Goal: Information Seeking & Learning: Learn about a topic

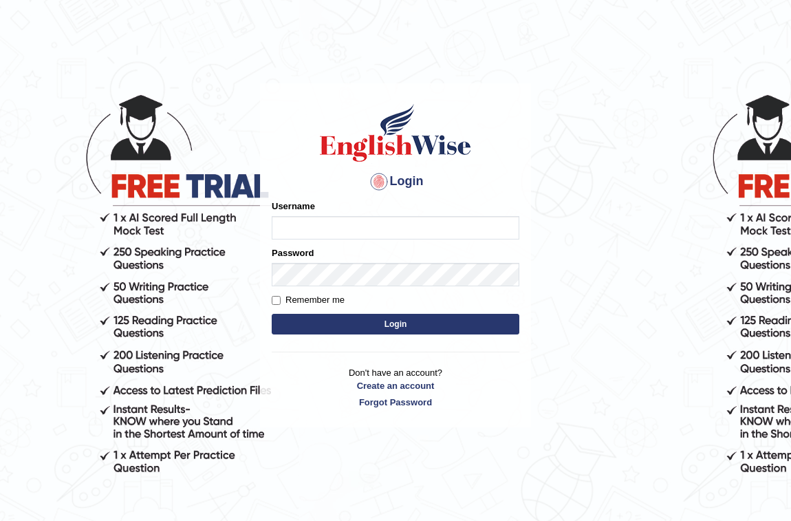
click at [283, 224] on input "Username" at bounding box center [396, 227] width 248 height 23
click at [284, 224] on input "Username" at bounding box center [396, 227] width 248 height 23
type input "Bondarenko"
click at [329, 329] on button "Login" at bounding box center [396, 324] width 248 height 21
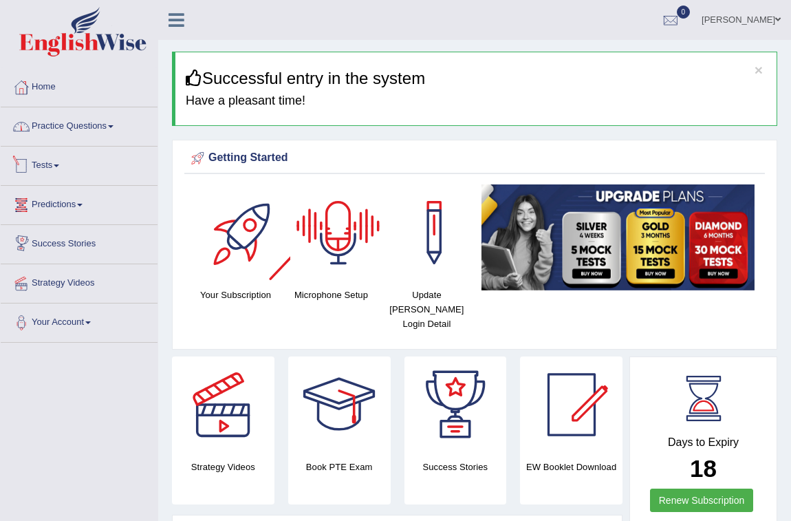
click at [69, 125] on link "Practice Questions" at bounding box center [79, 124] width 157 height 34
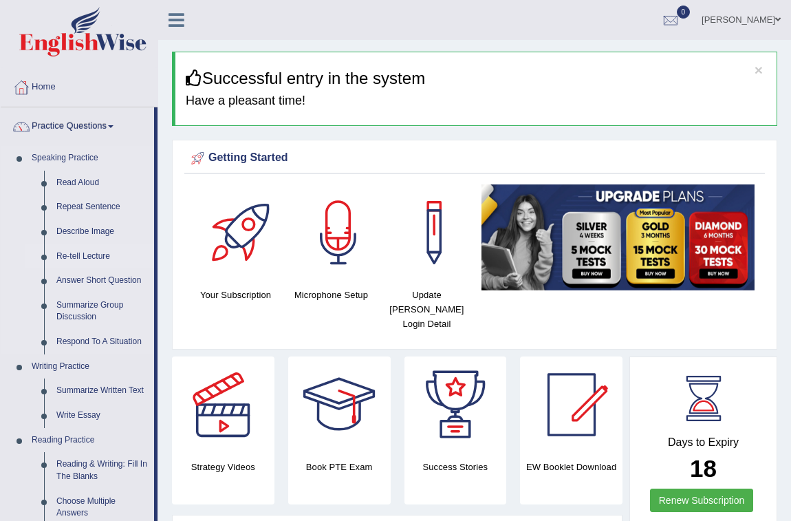
click at [89, 256] on link "Re-tell Lecture" at bounding box center [102, 256] width 104 height 25
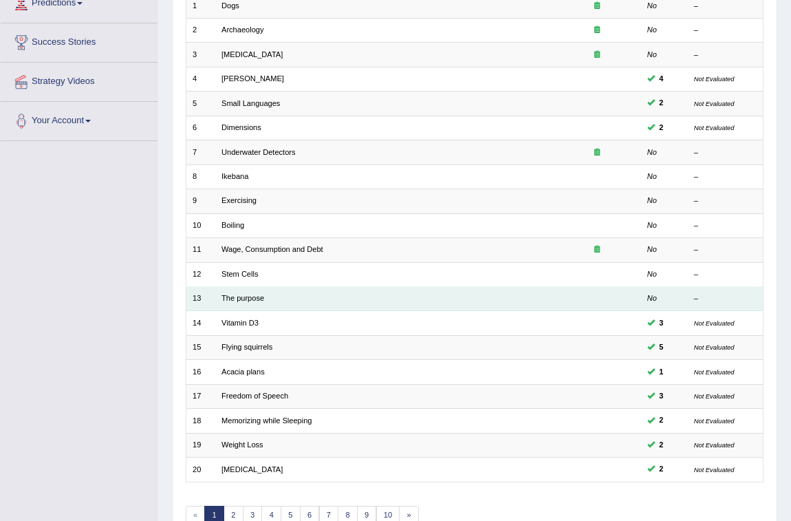
scroll to position [272, 0]
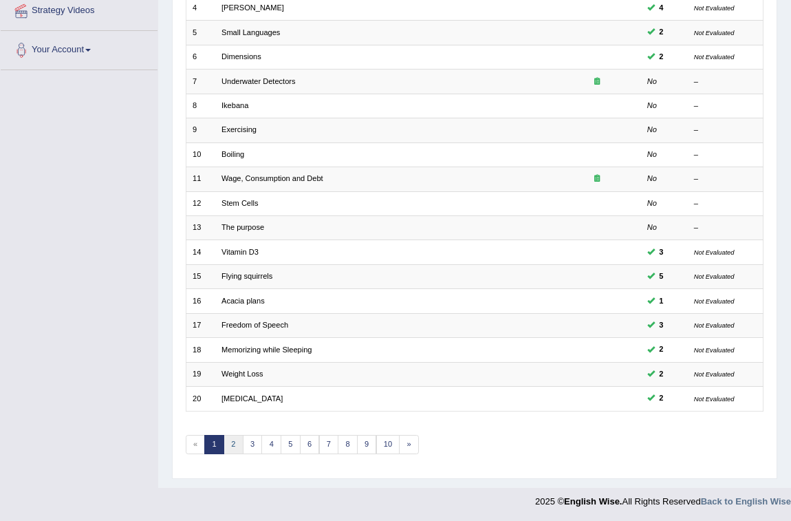
click at [233, 439] on link "2" at bounding box center [234, 444] width 20 height 19
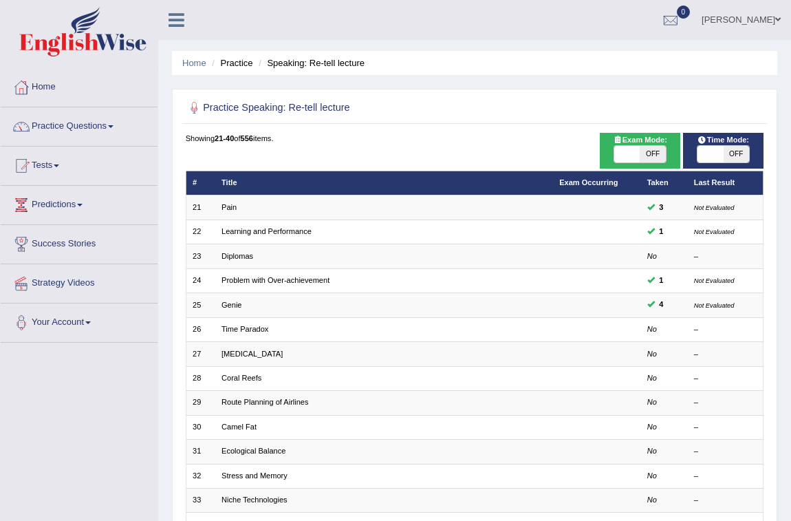
click at [647, 153] on span "OFF" at bounding box center [652, 154] width 25 height 17
checkbox input "true"
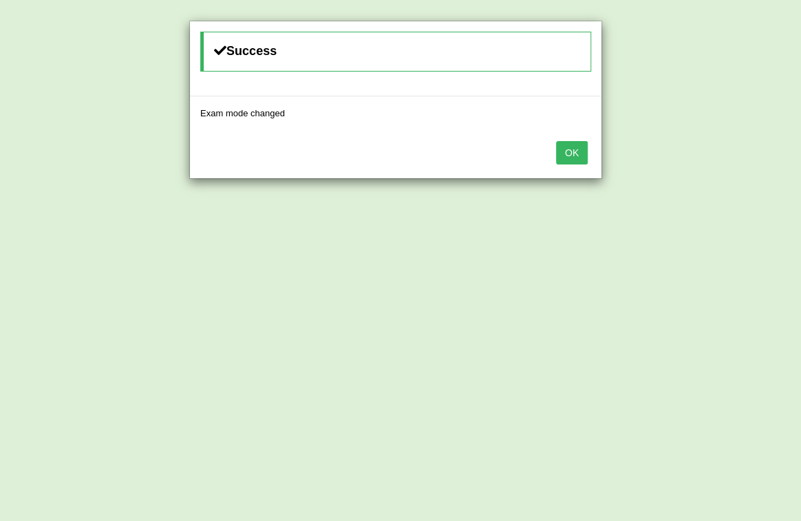
click at [576, 154] on button "OK" at bounding box center [572, 152] width 32 height 23
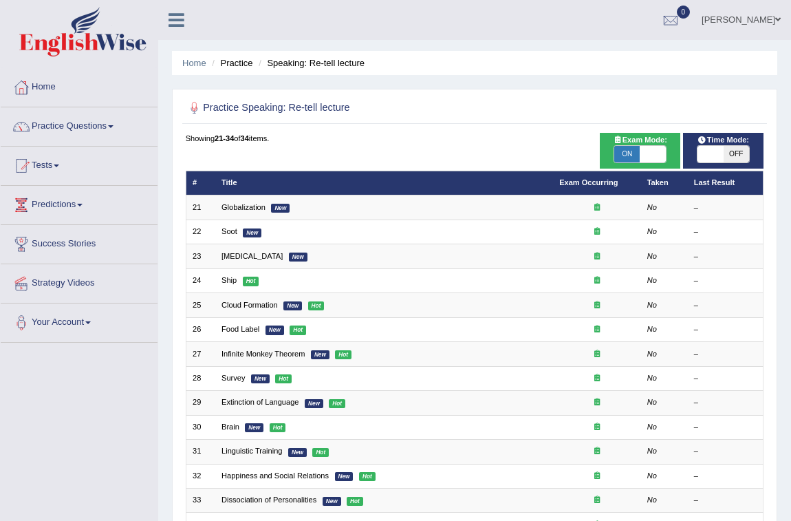
click at [629, 154] on span "ON" at bounding box center [626, 154] width 25 height 17
checkbox input "false"
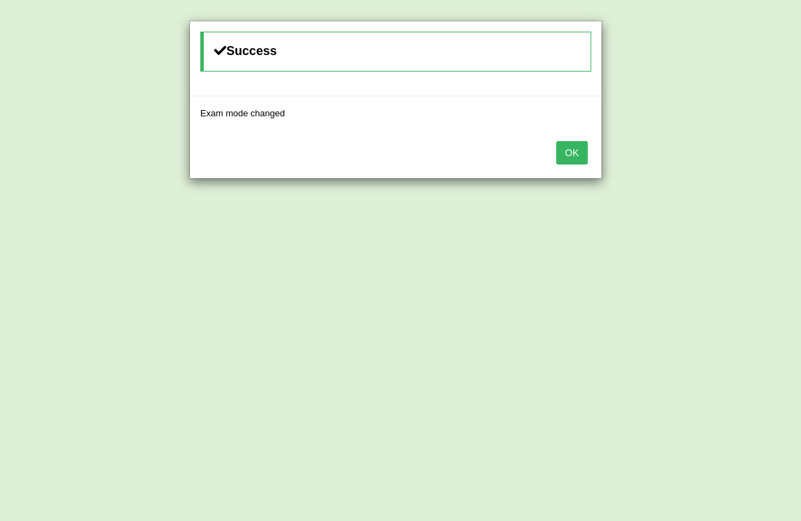
click at [565, 148] on button "OK" at bounding box center [572, 152] width 32 height 23
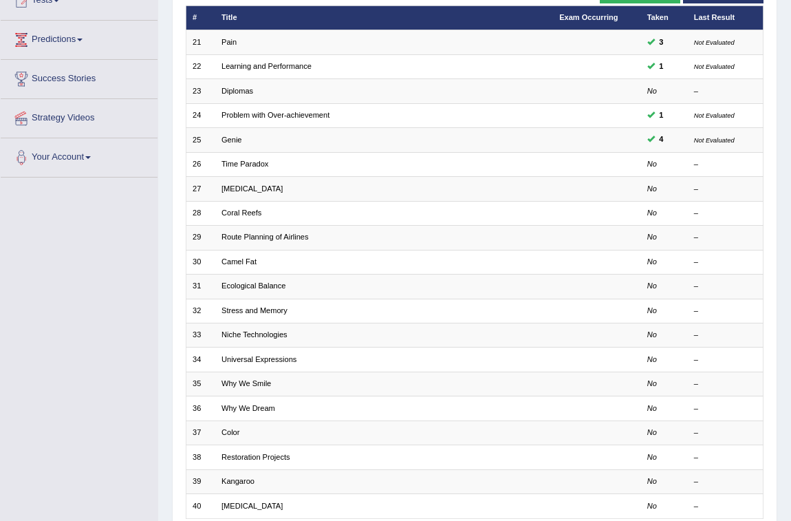
scroll to position [187, 0]
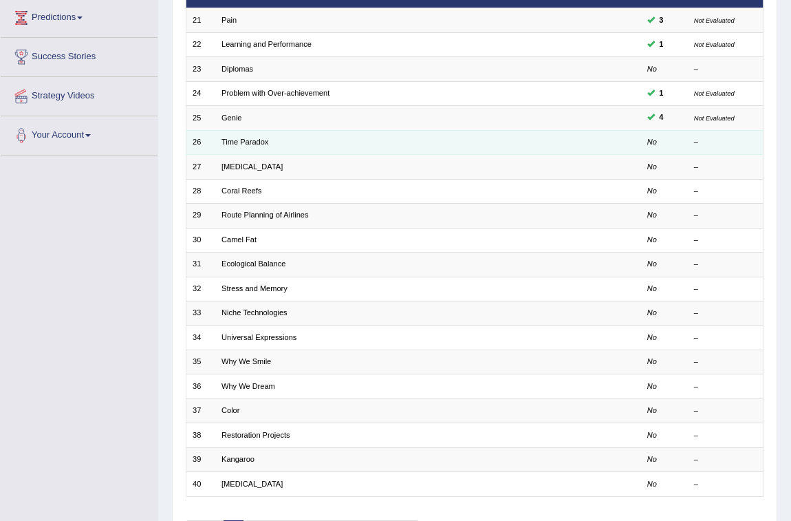
click at [391, 144] on td "Time Paradox" at bounding box center [384, 142] width 338 height 24
click at [247, 140] on link "Time Paradox" at bounding box center [244, 142] width 47 height 8
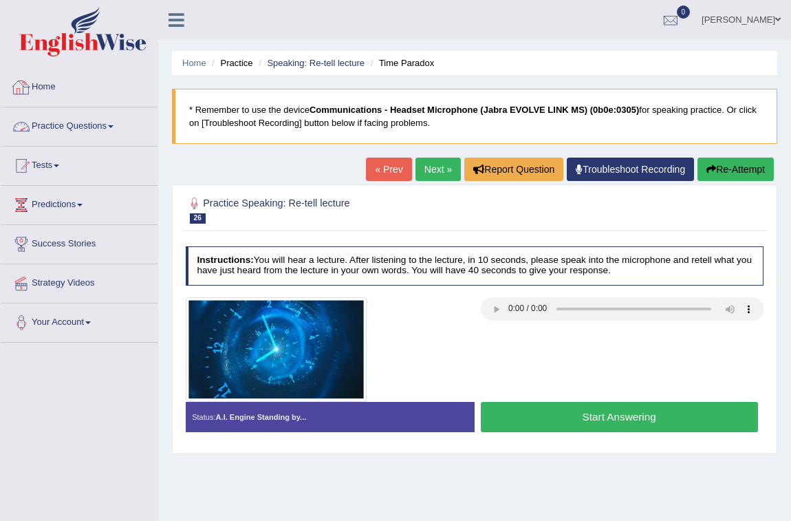
click at [41, 78] on link "Home" at bounding box center [79, 85] width 157 height 34
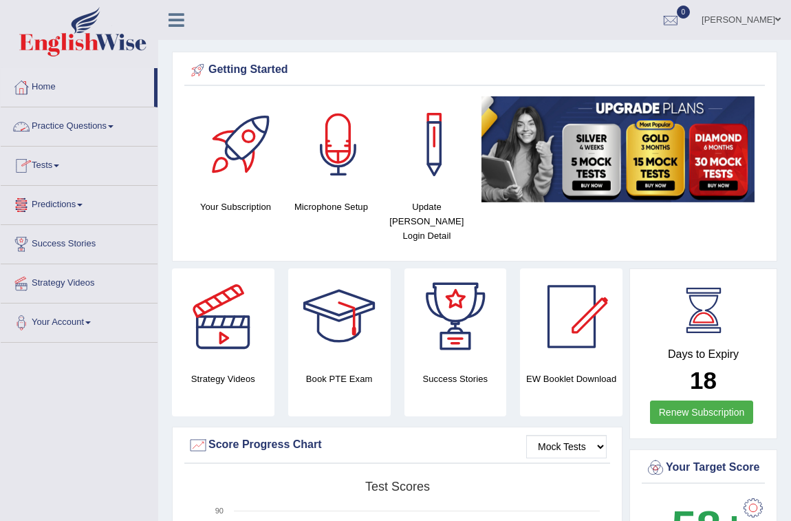
click at [343, 155] on div at bounding box center [338, 144] width 96 height 96
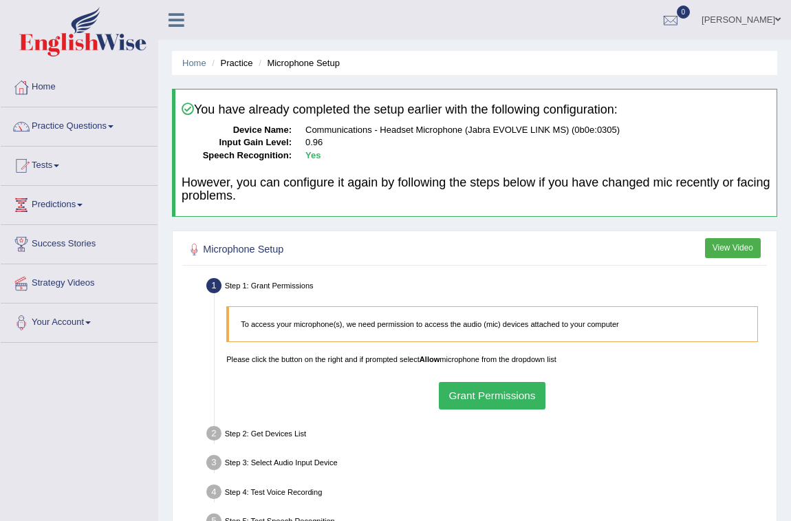
click at [484, 391] on button "Grant Permissions" at bounding box center [492, 395] width 107 height 27
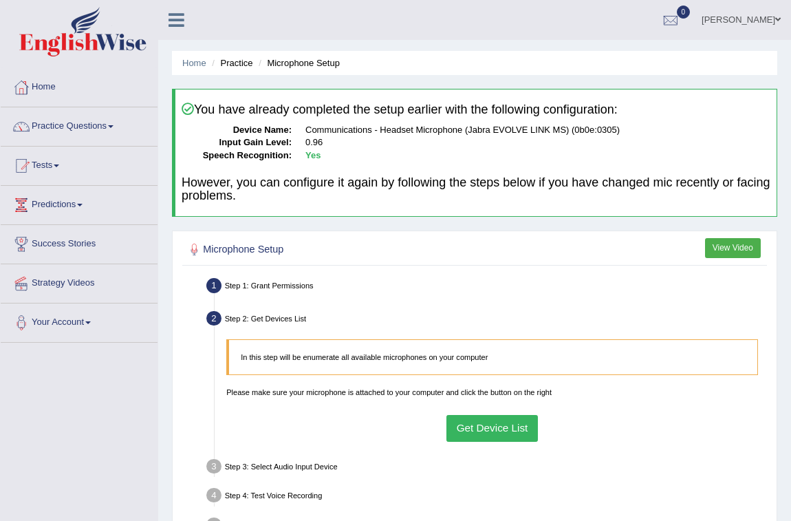
click at [496, 427] on button "Get Device List" at bounding box center [491, 428] width 91 height 27
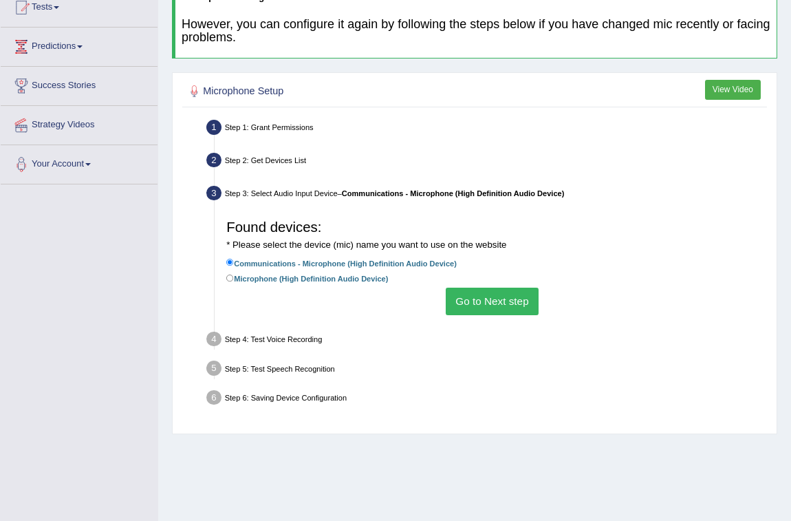
scroll to position [187, 0]
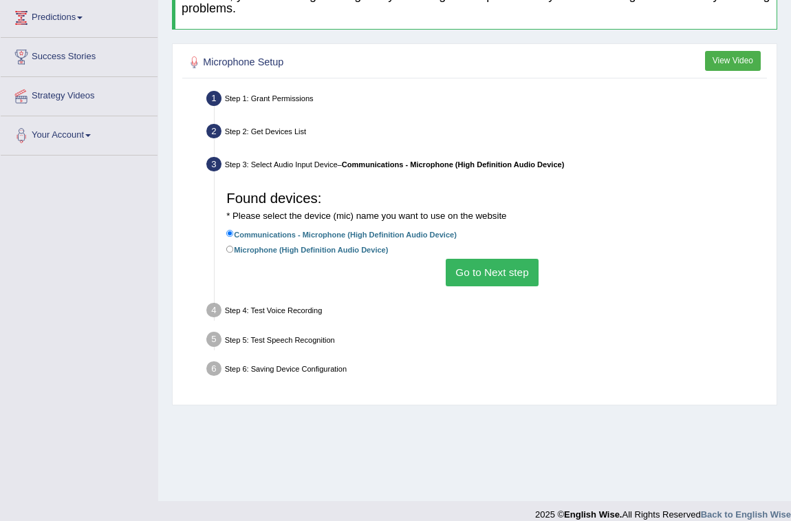
click at [491, 274] on button "Go to Next step" at bounding box center [492, 272] width 93 height 27
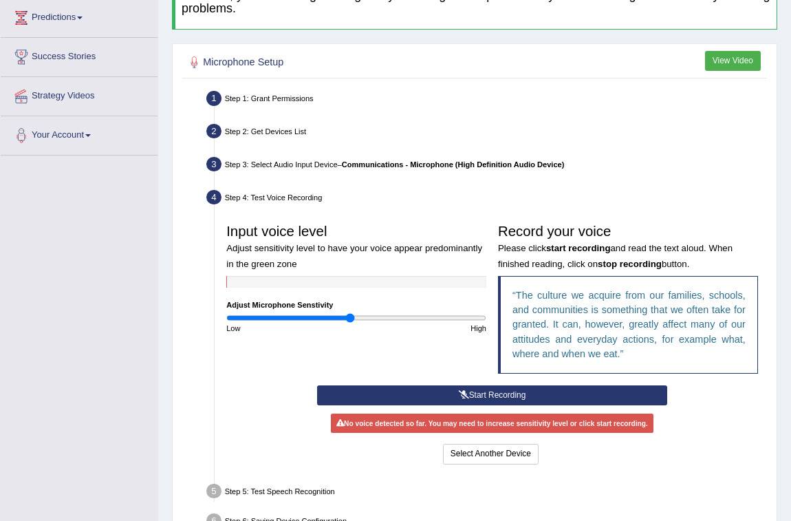
click at [417, 391] on button "Start Recording" at bounding box center [492, 395] width 350 height 20
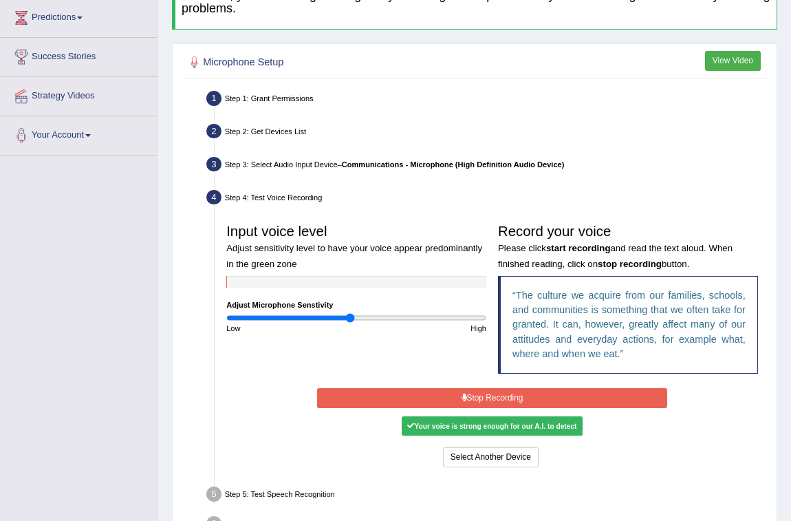
click at [418, 396] on button "Stop Recording" at bounding box center [492, 398] width 350 height 20
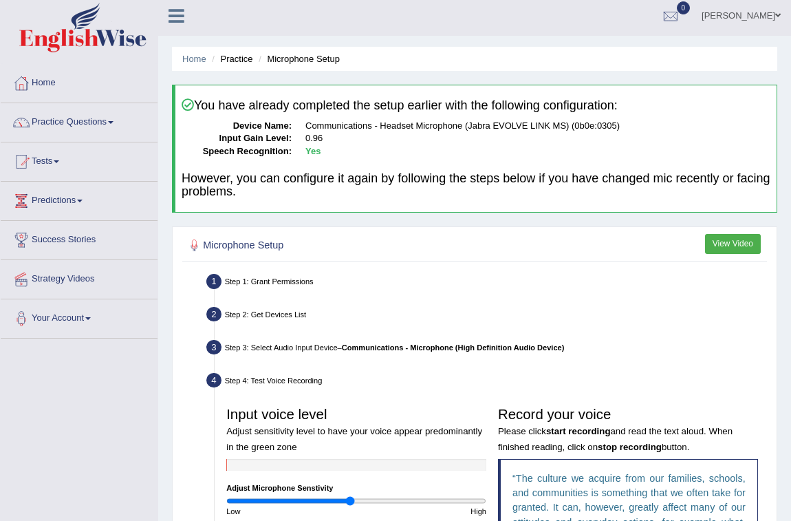
scroll to position [0, 0]
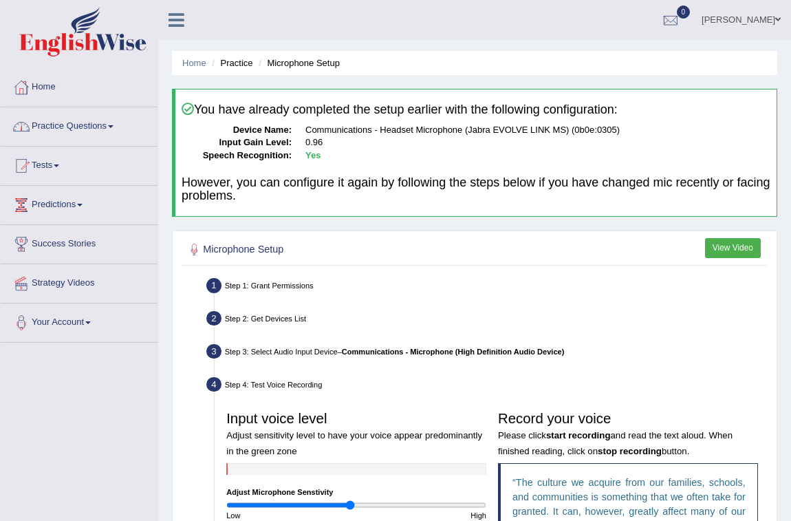
click at [58, 120] on link "Practice Questions" at bounding box center [79, 124] width 157 height 34
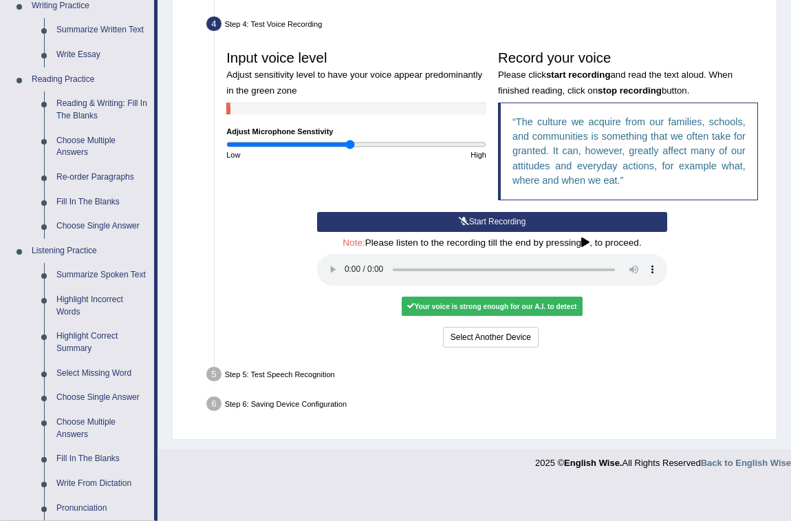
scroll to position [375, 0]
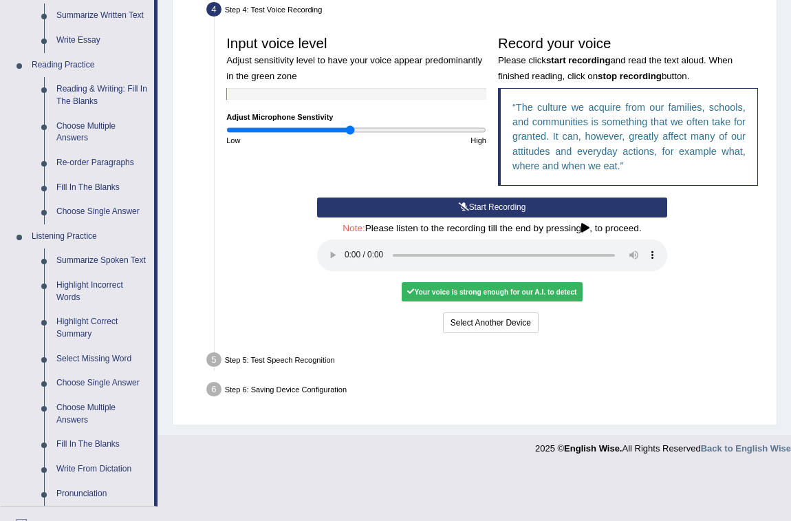
click at [460, 290] on div "Your voice is strong enough for our A.I. to detect" at bounding box center [492, 291] width 181 height 19
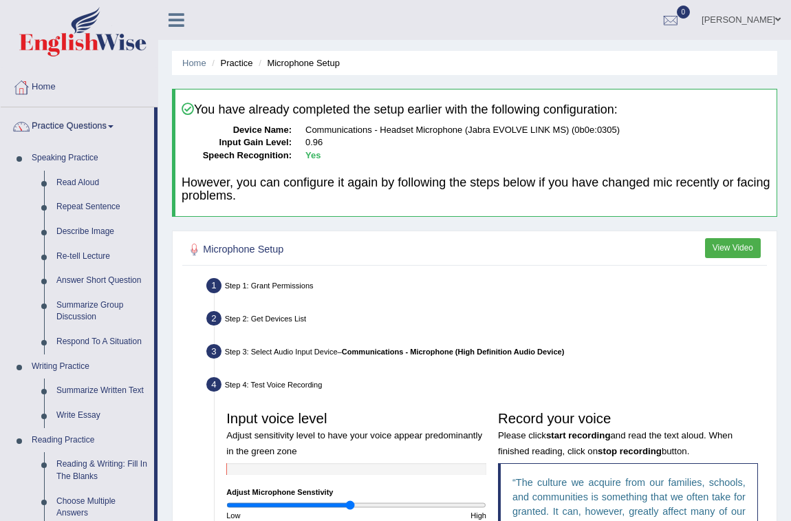
scroll to position [0, 0]
click at [56, 124] on link "Practice Questions" at bounding box center [77, 124] width 153 height 34
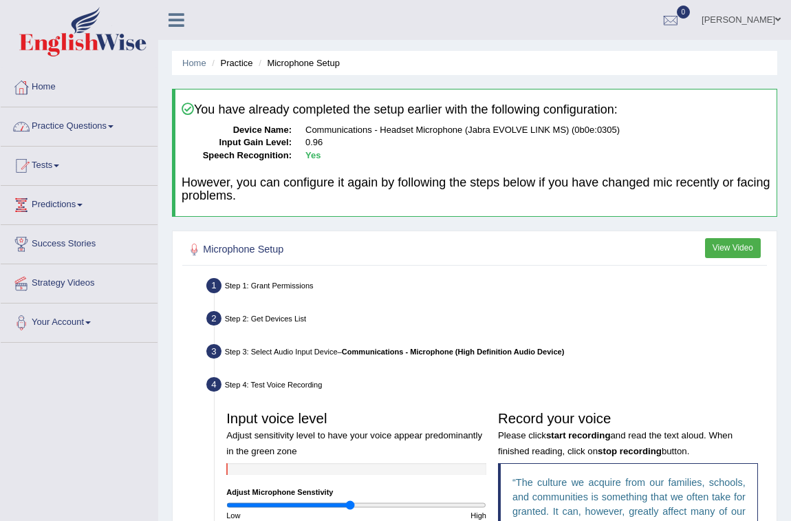
click at [75, 124] on link "Practice Questions" at bounding box center [79, 124] width 157 height 34
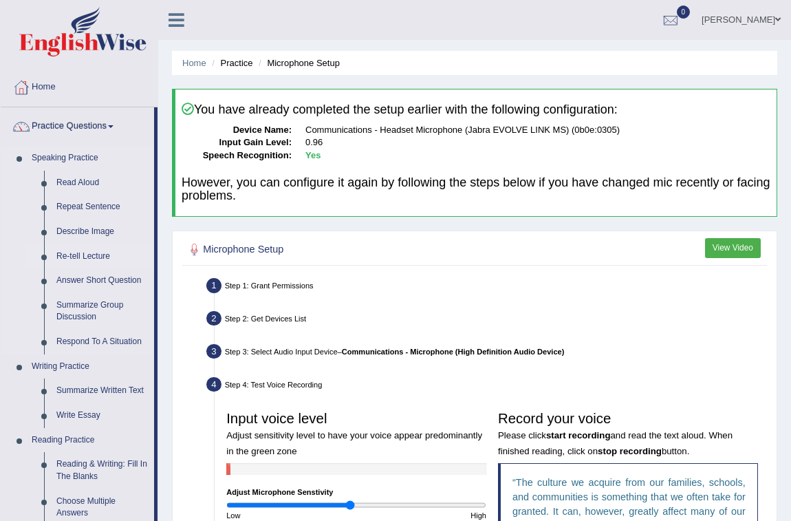
click at [80, 251] on link "Re-tell Lecture" at bounding box center [102, 256] width 104 height 25
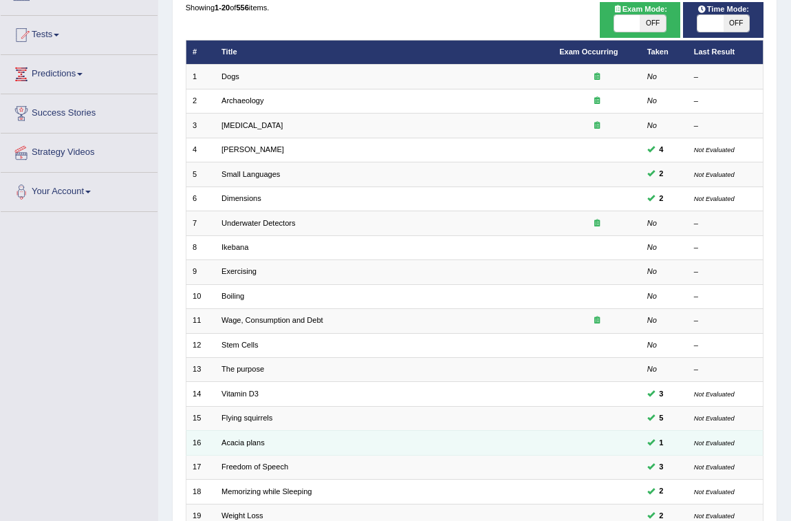
scroll to position [272, 0]
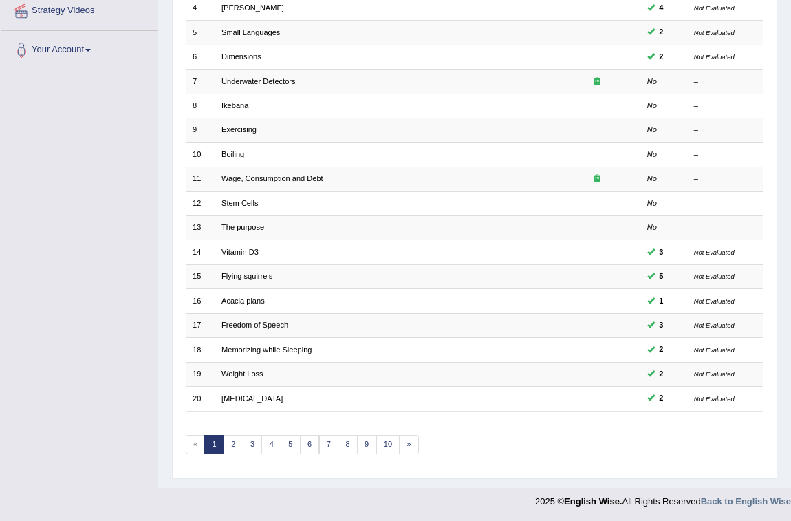
click at [222, 435] on link "1" at bounding box center [214, 444] width 20 height 19
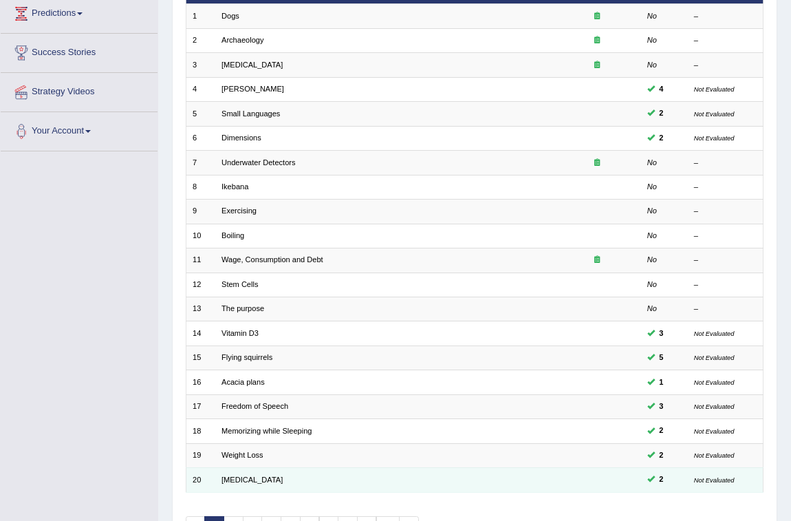
scroll to position [272, 0]
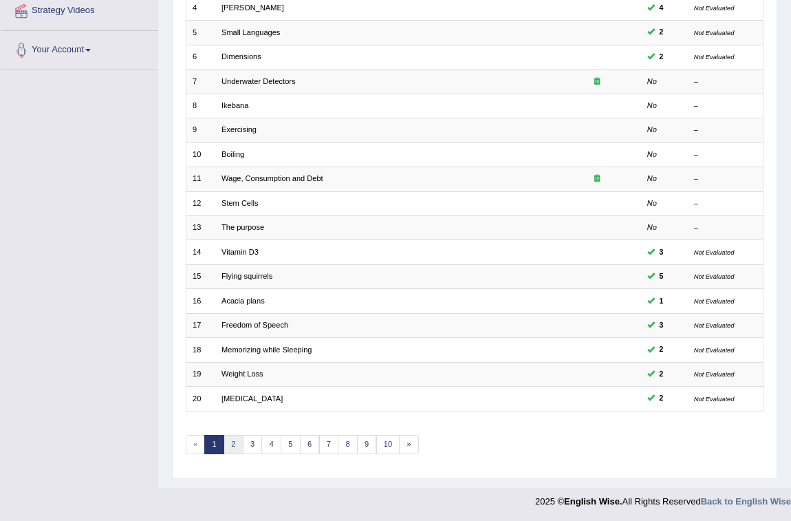
click at [236, 441] on link "2" at bounding box center [234, 444] width 20 height 19
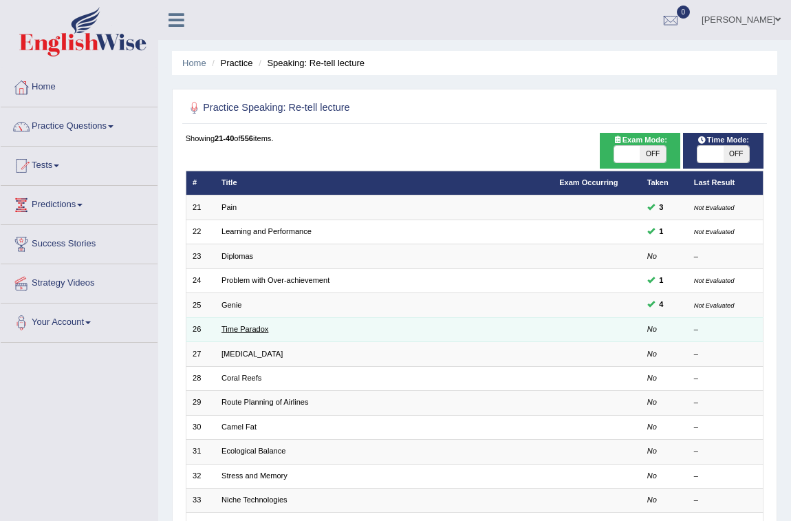
click at [258, 325] on link "Time Paradox" at bounding box center [244, 329] width 47 height 8
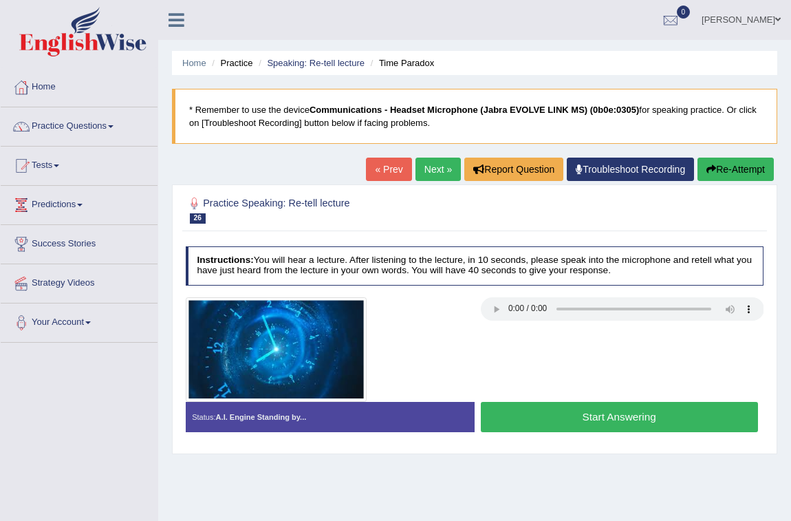
click at [547, 413] on button "Start Answering" at bounding box center [619, 417] width 277 height 30
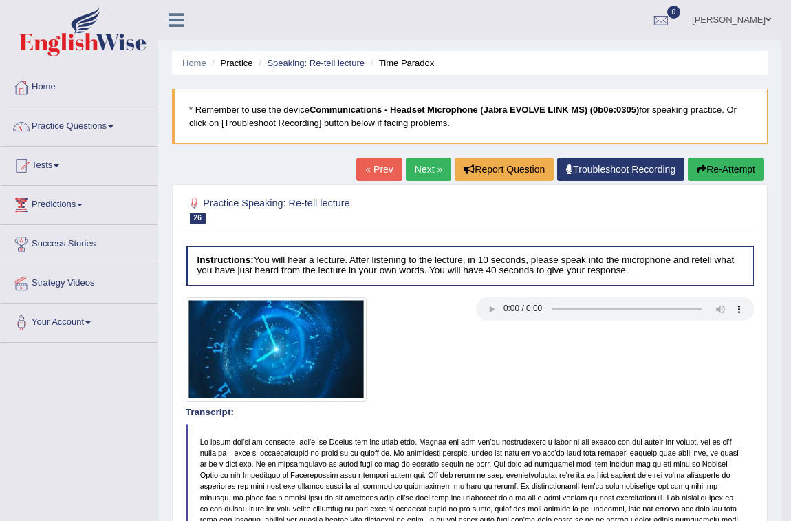
click at [406, 171] on link "Next »" at bounding box center [428, 169] width 45 height 23
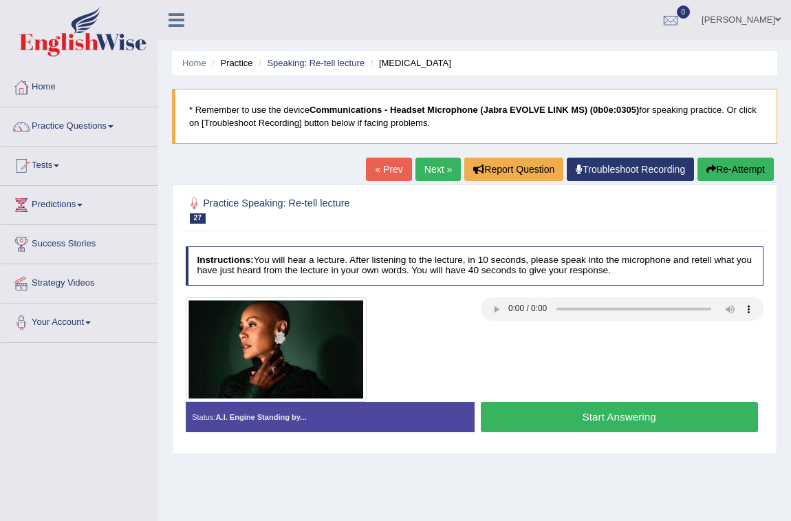
click at [531, 402] on button "Start Answering" at bounding box center [619, 417] width 277 height 30
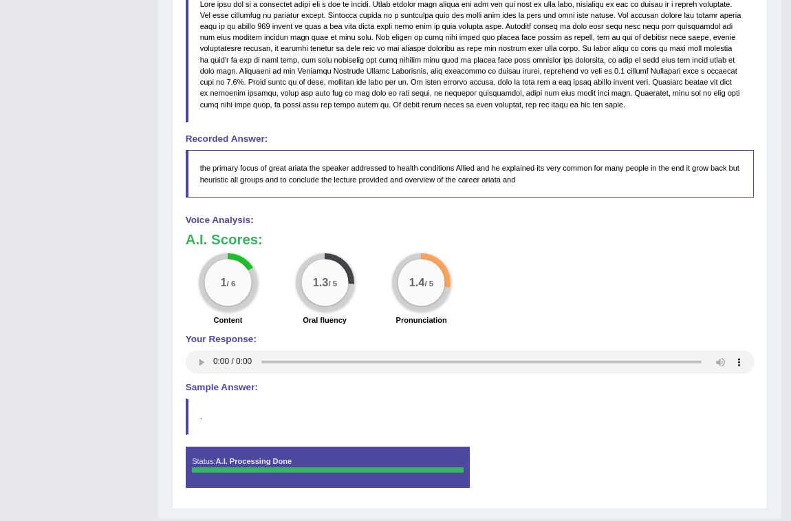
scroll to position [125, 0]
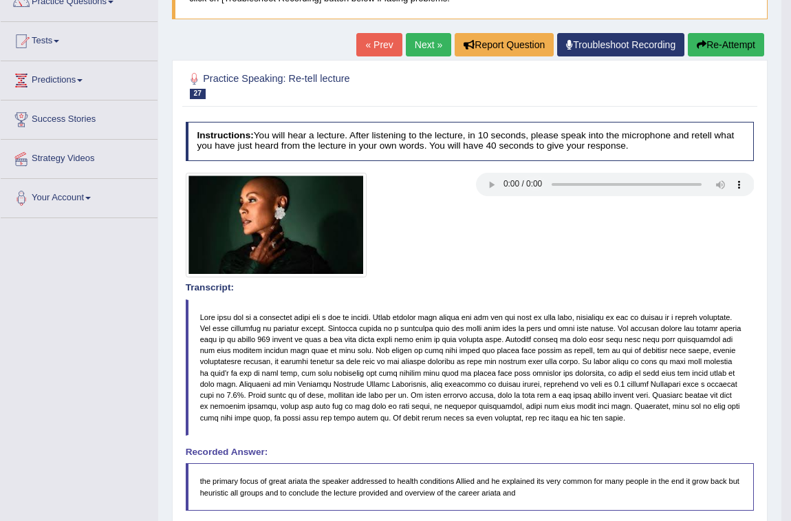
click at [735, 45] on button "Re-Attempt" at bounding box center [726, 44] width 76 height 23
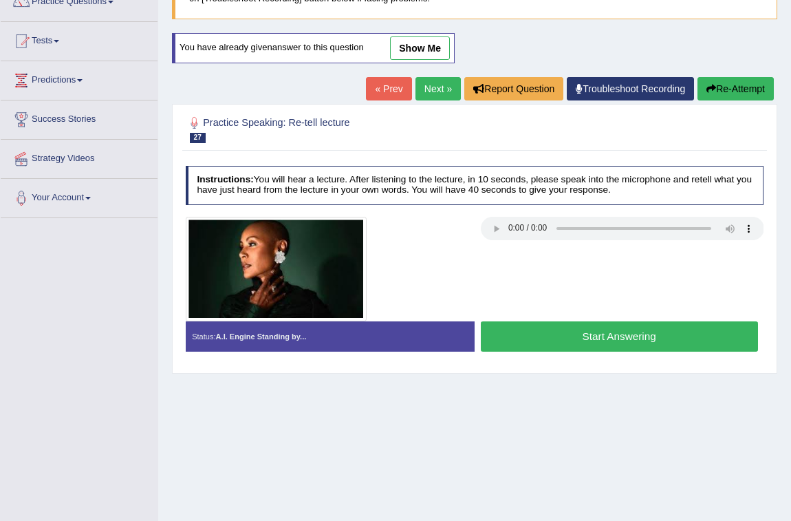
click at [517, 332] on button "Start Answering" at bounding box center [619, 336] width 277 height 30
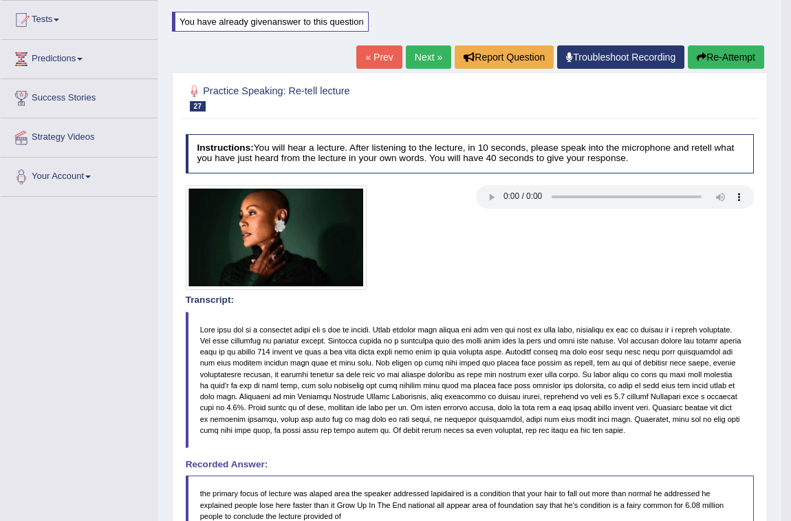
scroll to position [140, 0]
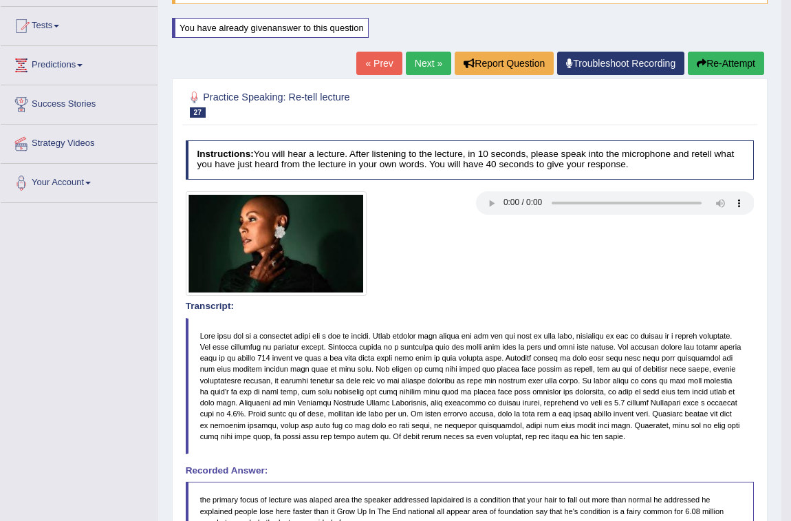
click at [722, 52] on button "Re-Attempt" at bounding box center [726, 63] width 76 height 23
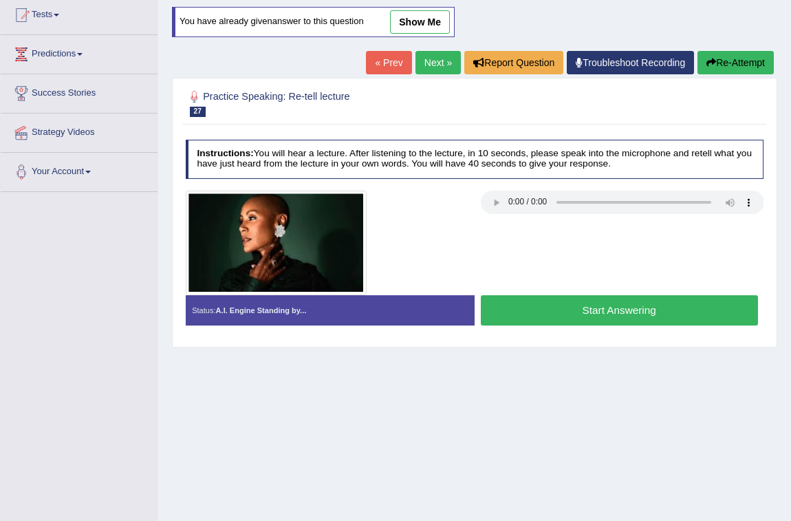
click at [541, 309] on button "Start Answering" at bounding box center [619, 310] width 277 height 30
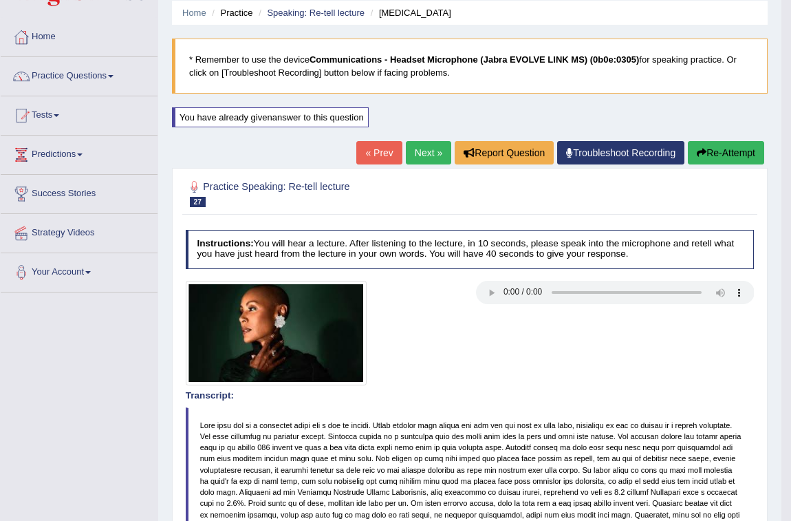
scroll to position [25, 0]
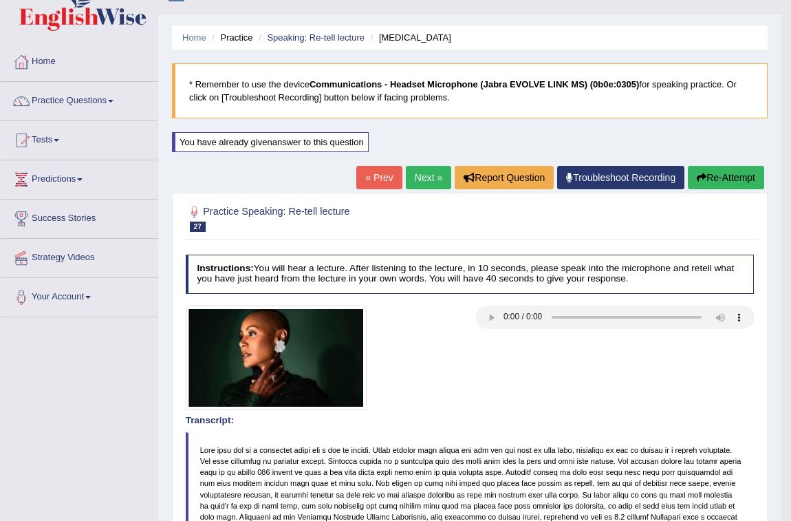
click at [729, 175] on button "Re-Attempt" at bounding box center [726, 177] width 76 height 23
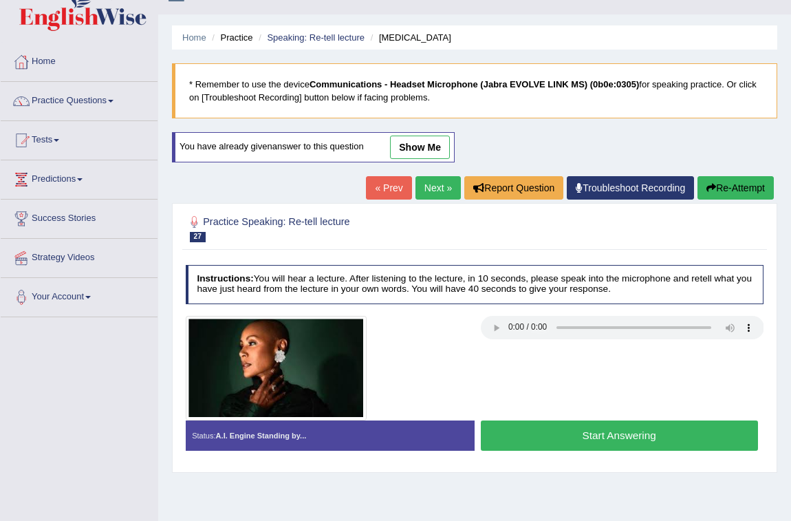
click at [576, 437] on button "Start Answering" at bounding box center [619, 435] width 277 height 30
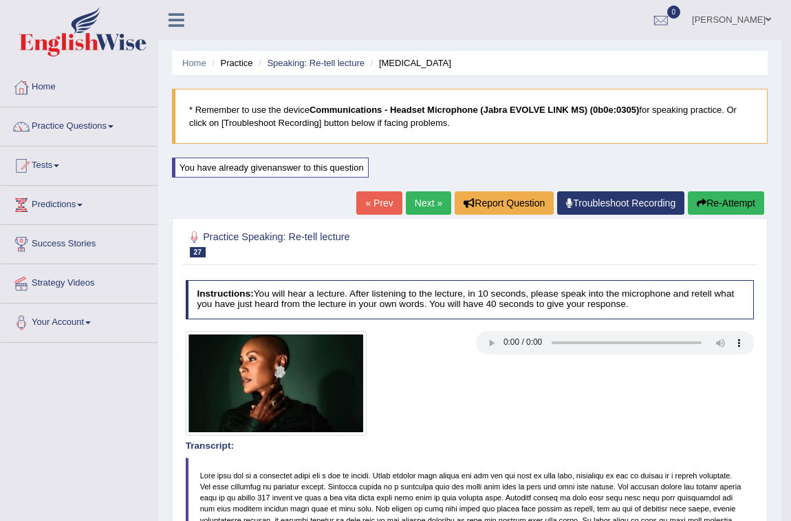
click at [420, 201] on link "Next »" at bounding box center [428, 202] width 45 height 23
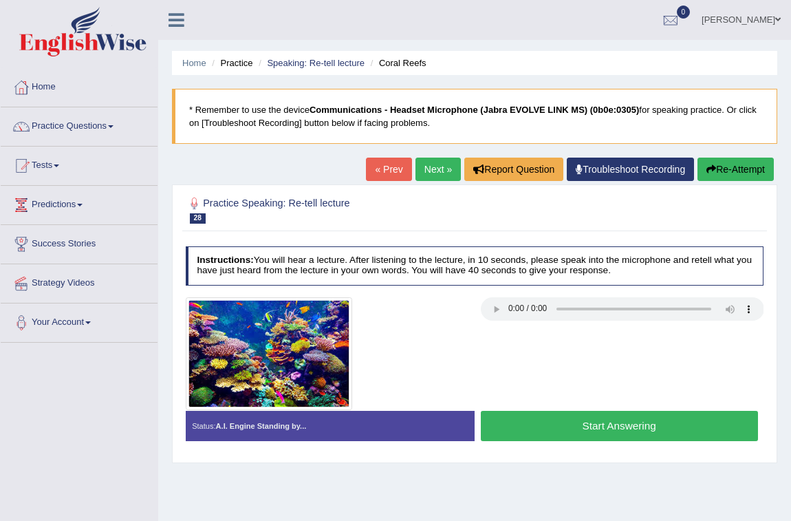
click at [574, 432] on button "Start Answering" at bounding box center [619, 426] width 277 height 30
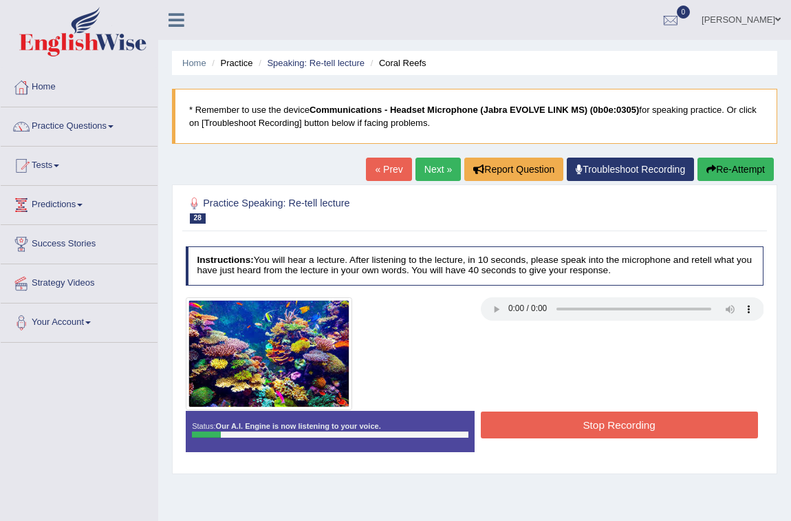
click at [574, 432] on button "Stop Recording" at bounding box center [619, 424] width 277 height 27
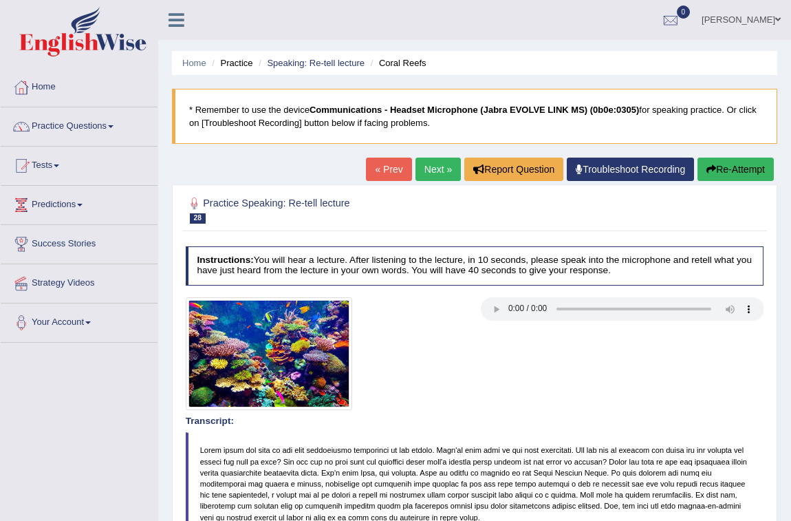
click at [736, 162] on button "Re-Attempt" at bounding box center [736, 169] width 76 height 23
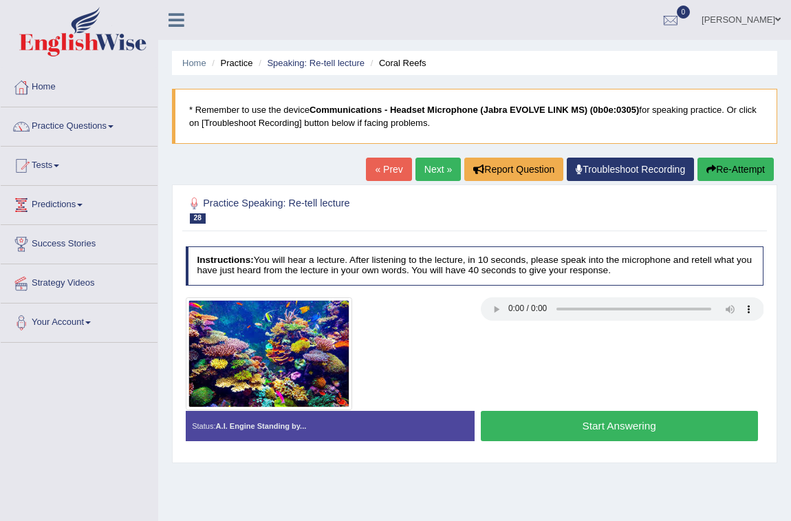
click at [603, 414] on button "Start Answering" at bounding box center [619, 426] width 277 height 30
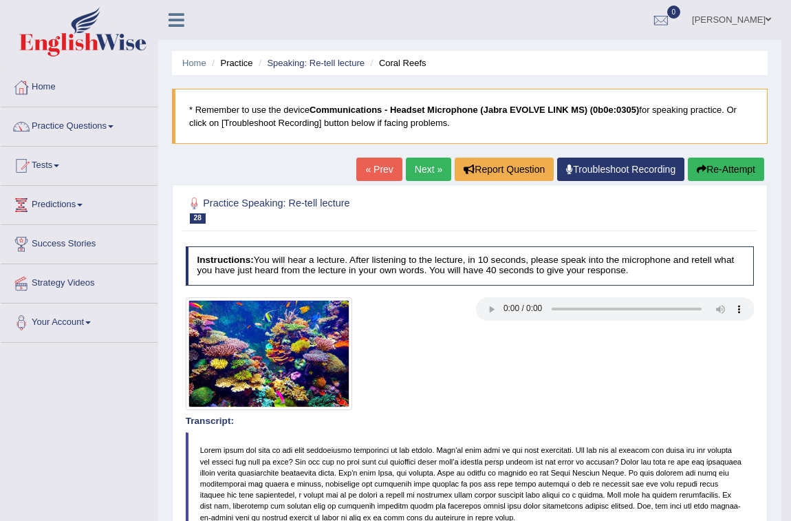
click at [716, 175] on button "Re-Attempt" at bounding box center [726, 169] width 76 height 23
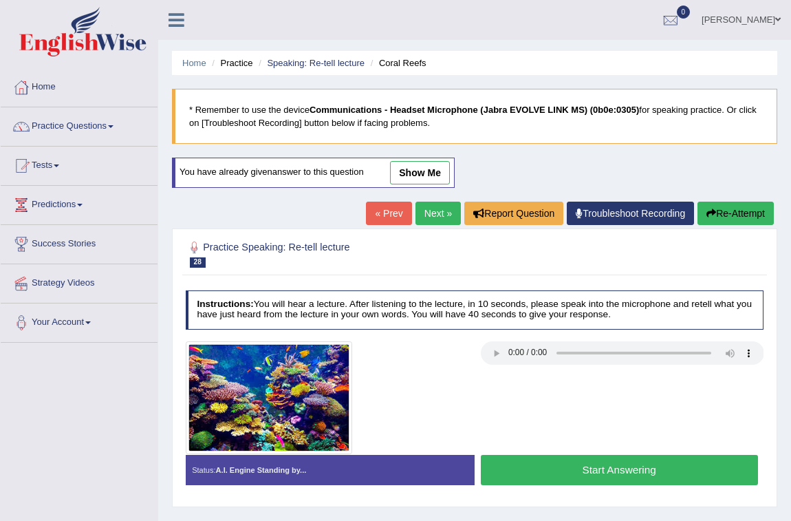
click at [570, 464] on button "Start Answering" at bounding box center [619, 470] width 277 height 30
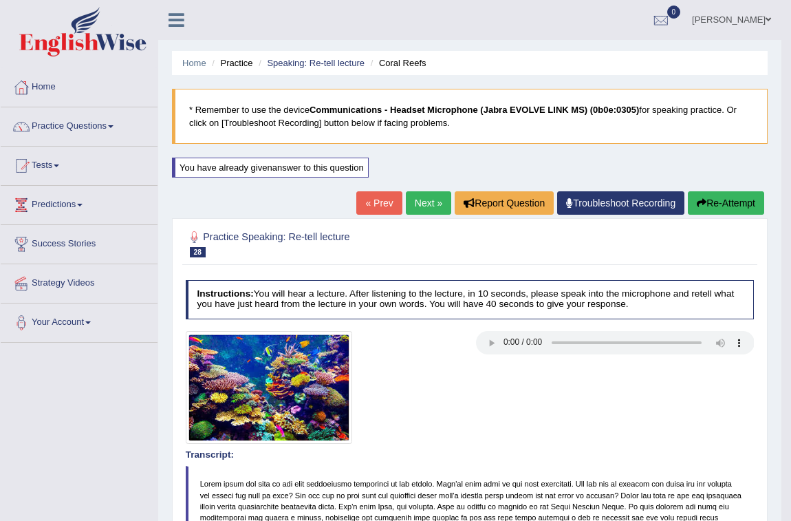
click at [734, 200] on button "Re-Attempt" at bounding box center [726, 202] width 76 height 23
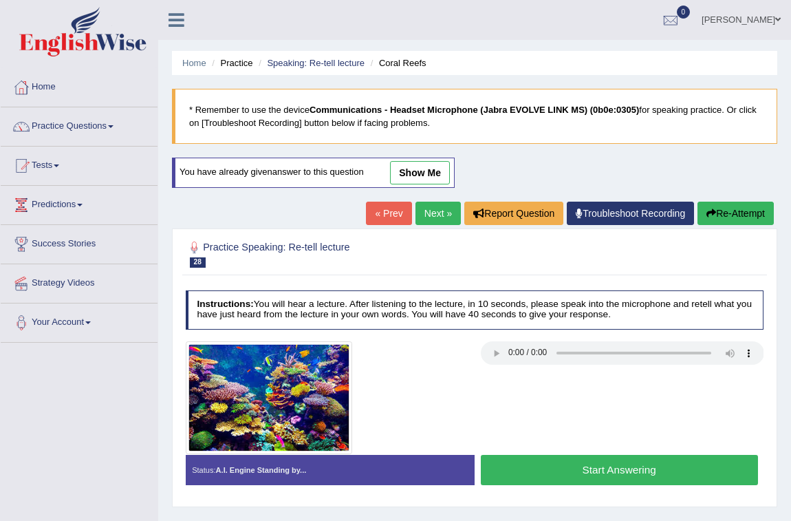
click at [550, 470] on button "Start Answering" at bounding box center [619, 470] width 277 height 30
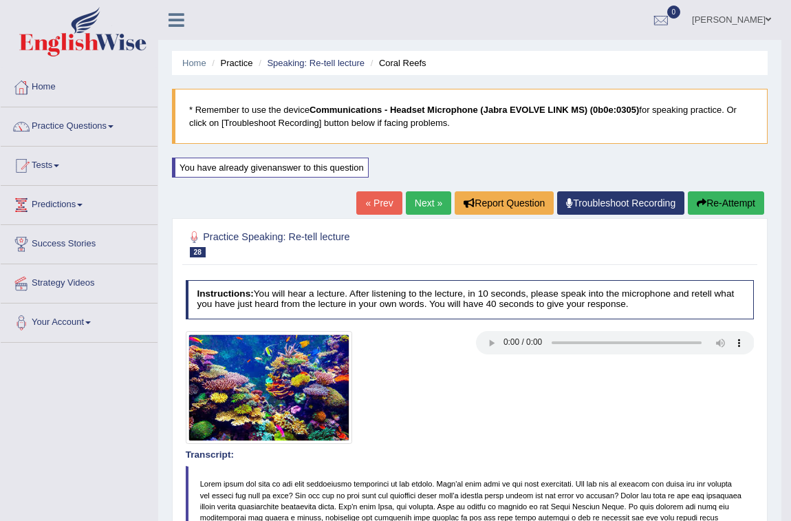
click at [726, 204] on button "Re-Attempt" at bounding box center [726, 202] width 76 height 23
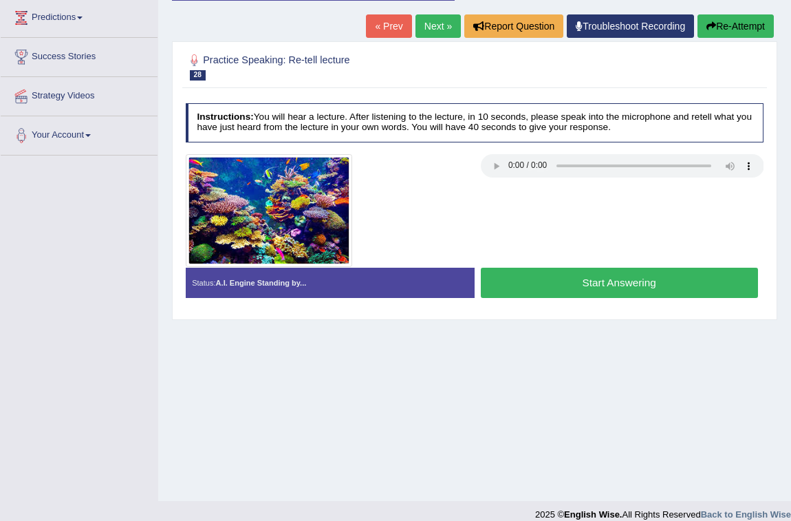
click at [642, 290] on button "Start Answering" at bounding box center [619, 283] width 277 height 30
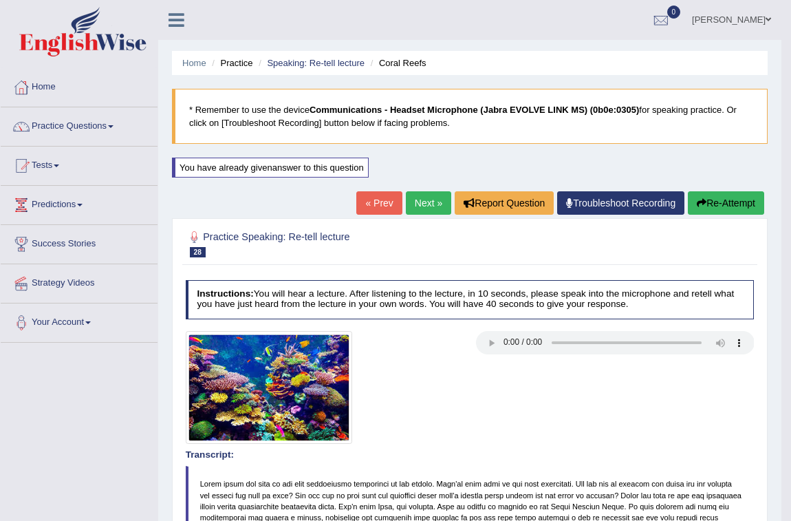
click at [720, 199] on button "Re-Attempt" at bounding box center [726, 202] width 76 height 23
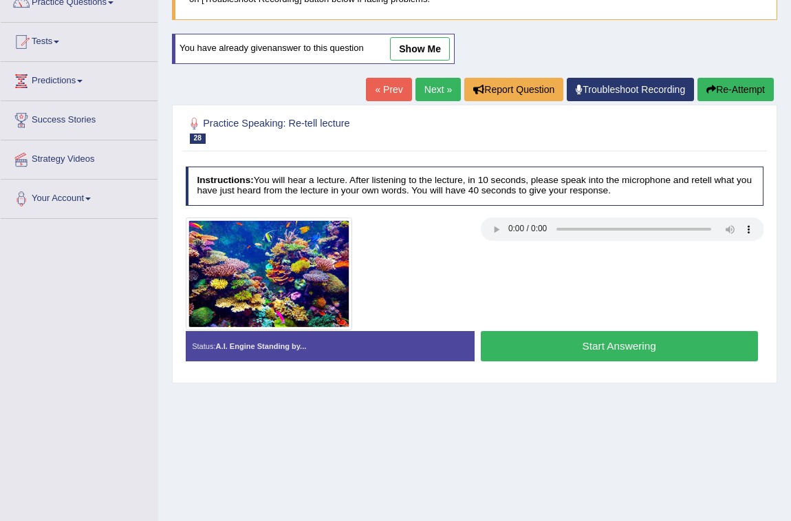
scroll to position [125, 0]
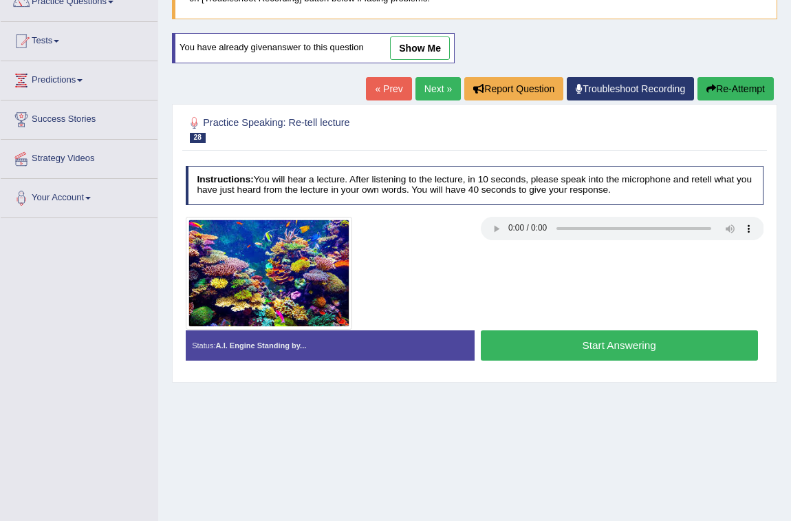
click at [602, 347] on button "Start Answering" at bounding box center [619, 345] width 277 height 30
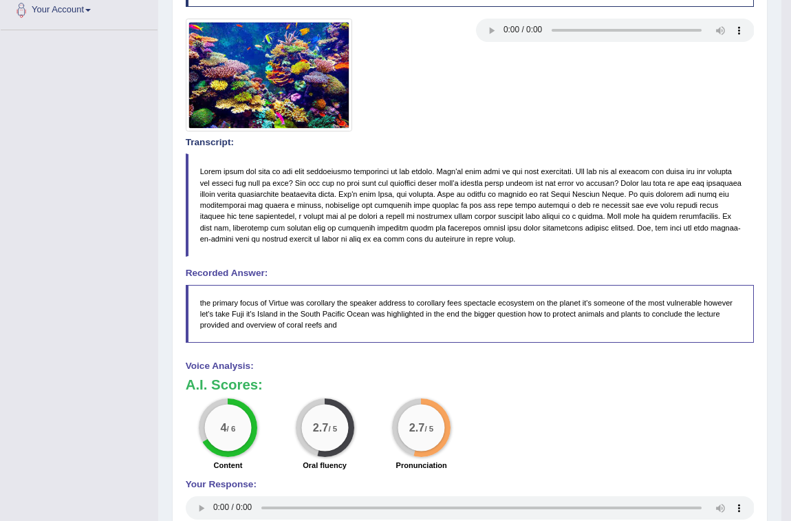
scroll to position [375, 0]
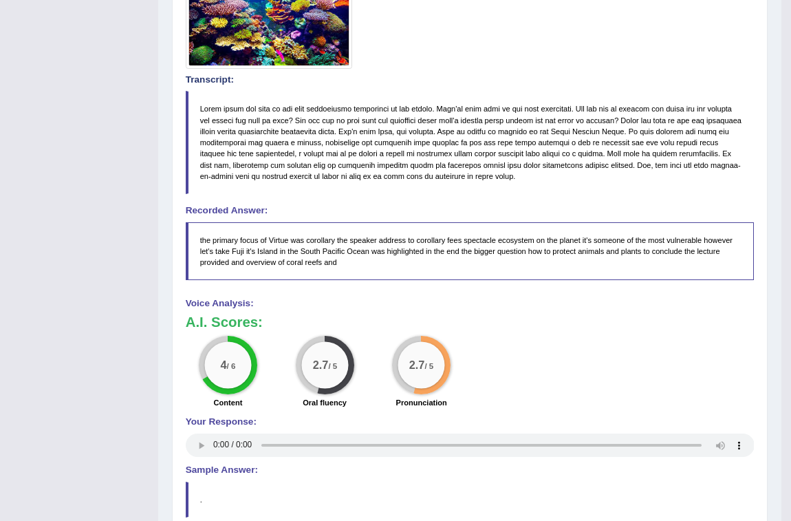
click at [311, 171] on blockquote at bounding box center [470, 142] width 569 height 103
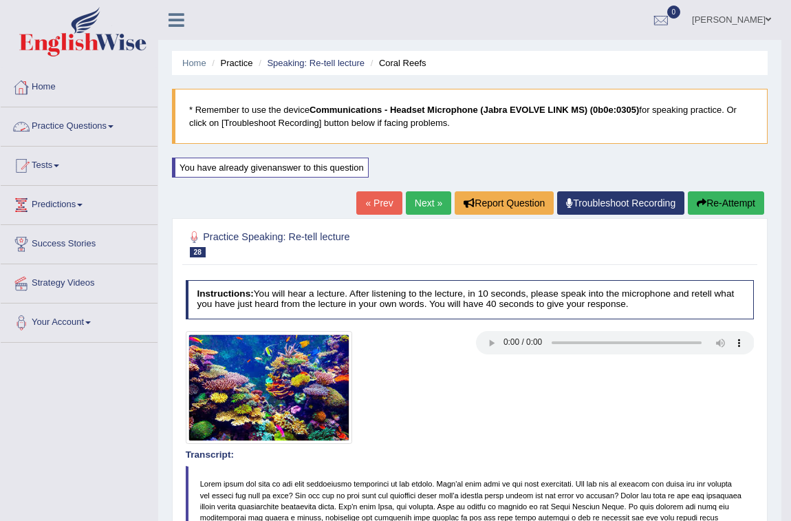
click at [420, 195] on link "Next »" at bounding box center [428, 202] width 45 height 23
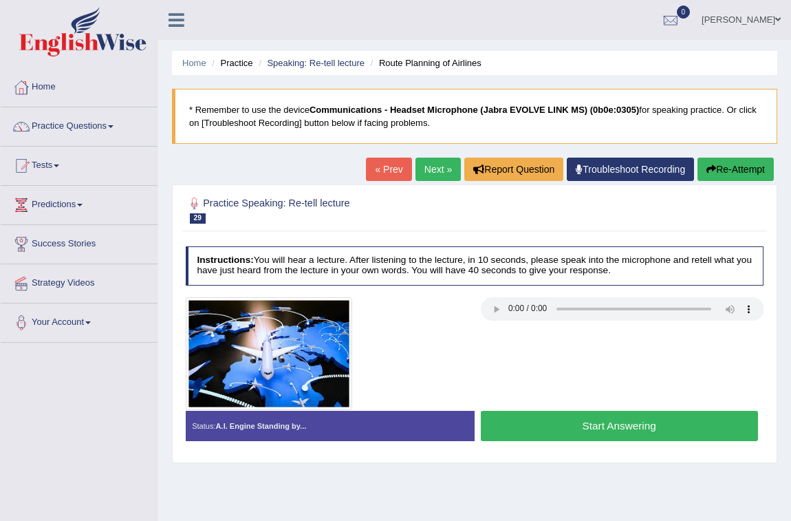
click at [533, 429] on button "Start Answering" at bounding box center [619, 426] width 277 height 30
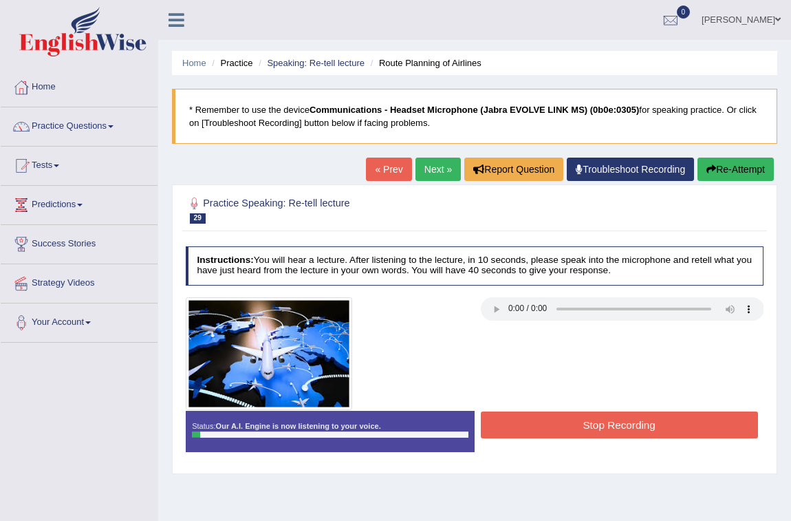
click at [533, 429] on button "Stop Recording" at bounding box center [619, 424] width 277 height 27
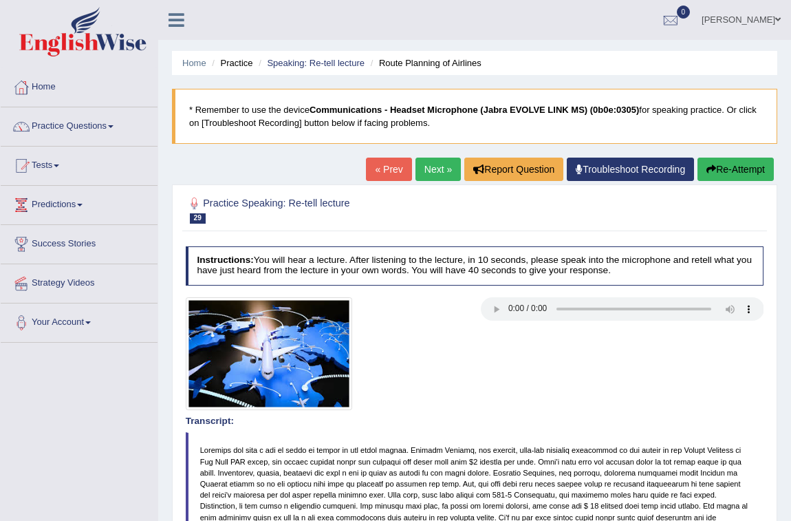
click at [722, 171] on button "Re-Attempt" at bounding box center [736, 169] width 76 height 23
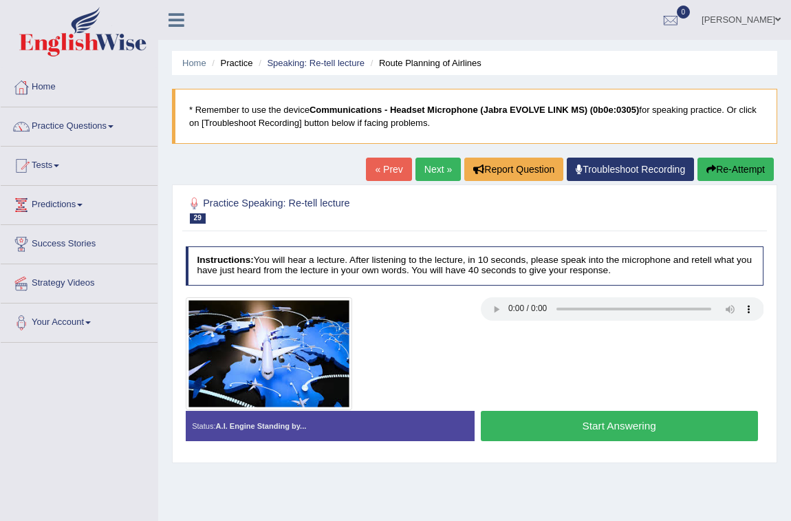
click at [425, 166] on link "Next »" at bounding box center [437, 169] width 45 height 23
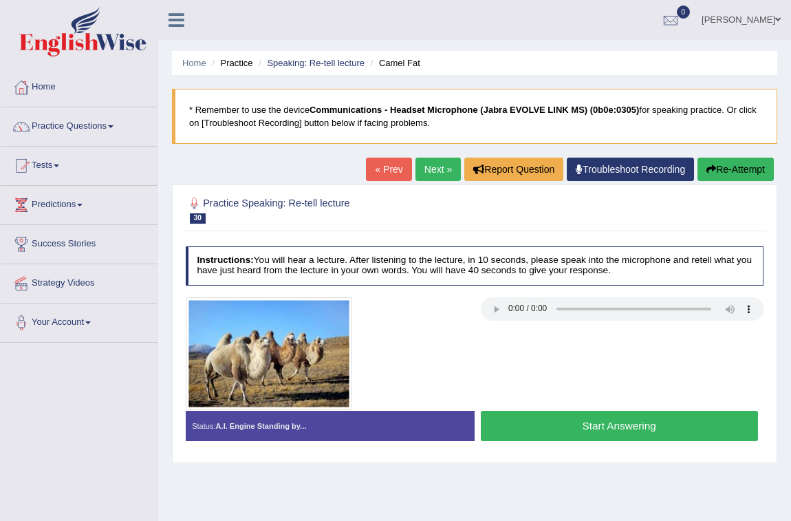
click at [367, 175] on link "« Prev" at bounding box center [388, 169] width 45 height 23
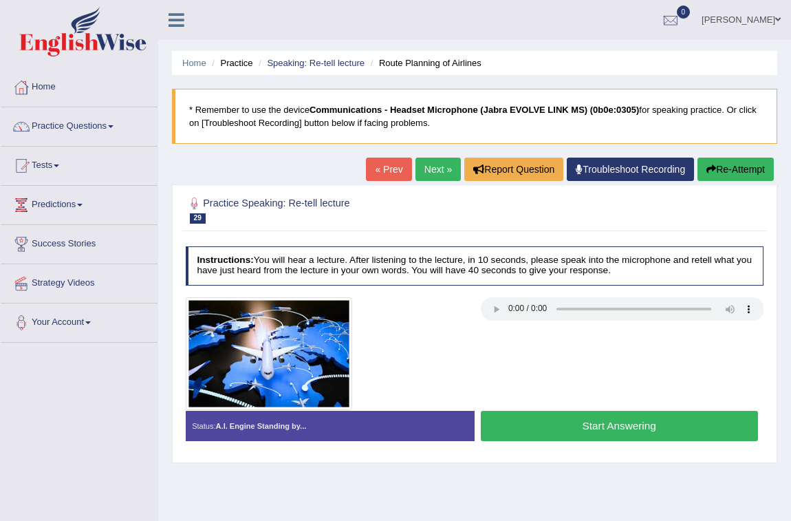
click at [550, 432] on button "Start Answering" at bounding box center [619, 426] width 277 height 30
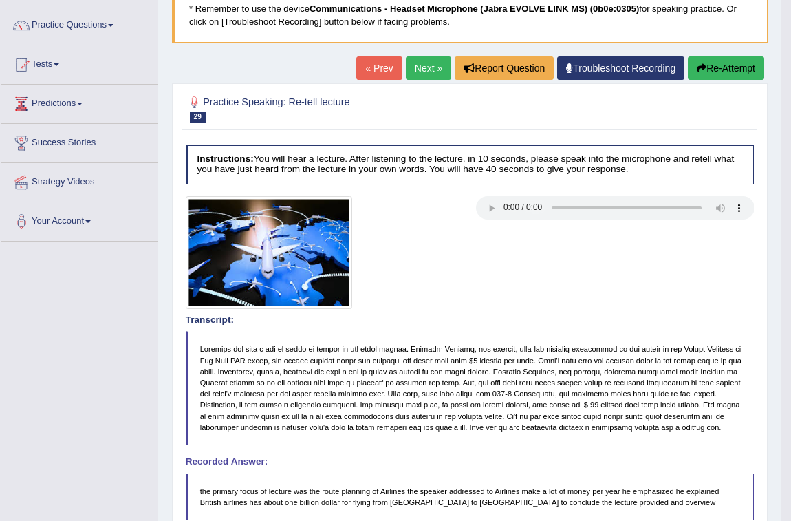
scroll to position [62, 0]
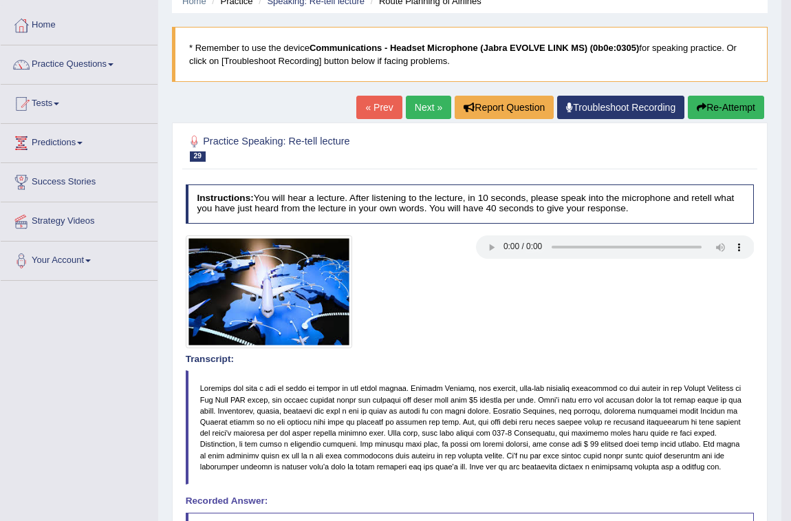
click at [426, 112] on link "Next »" at bounding box center [428, 107] width 45 height 23
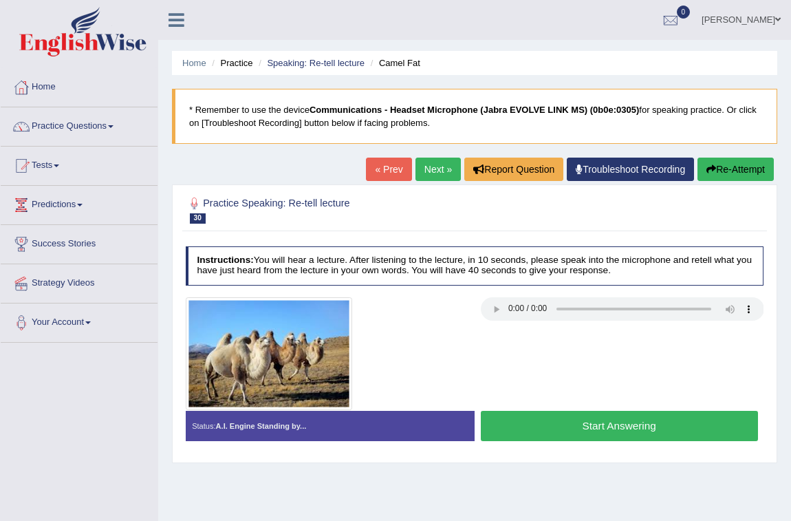
click at [589, 423] on button "Start Answering" at bounding box center [619, 426] width 277 height 30
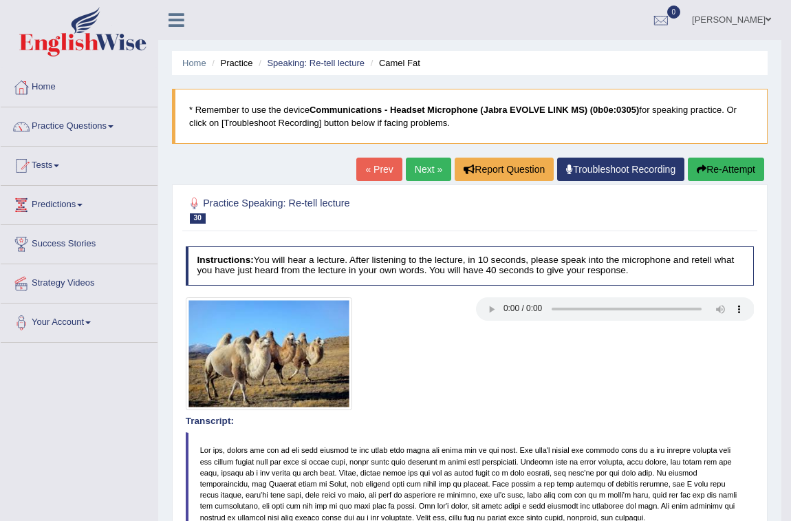
click at [704, 168] on button "Re-Attempt" at bounding box center [726, 169] width 76 height 23
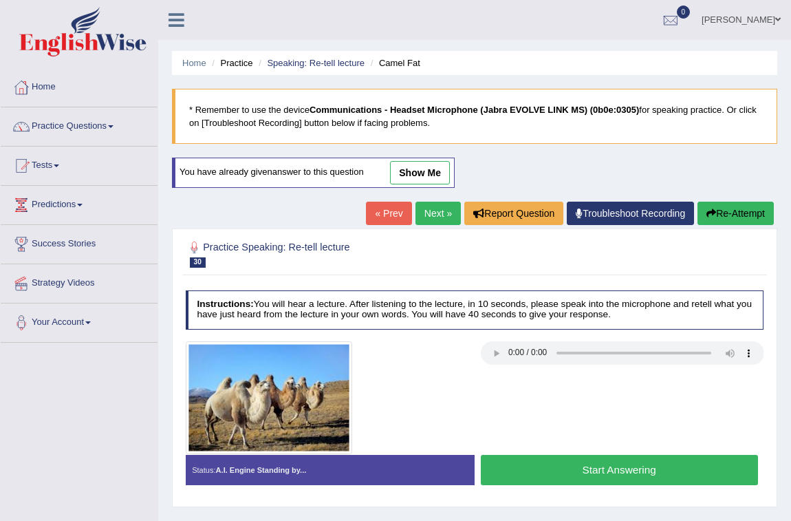
click at [583, 466] on button "Start Answering" at bounding box center [619, 470] width 277 height 30
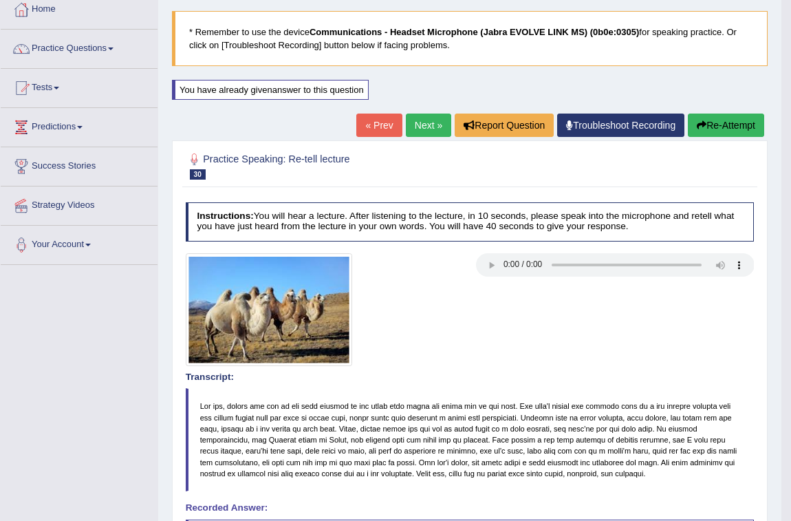
scroll to position [62, 0]
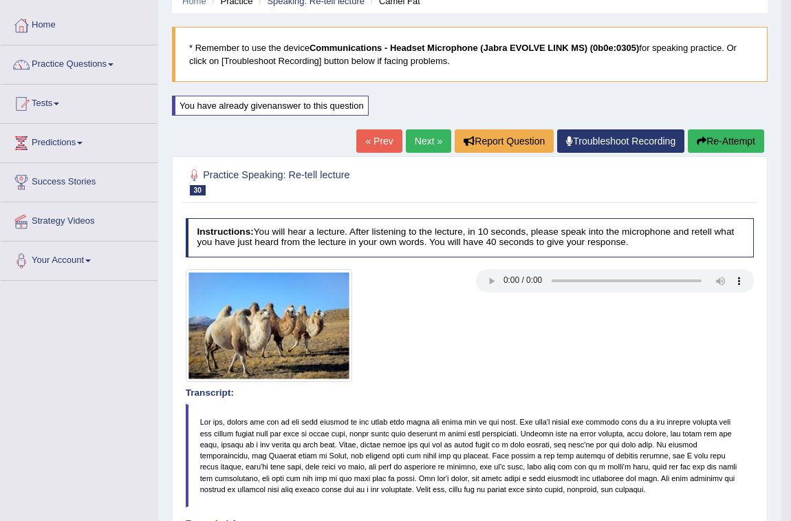
click at [431, 138] on link "Next »" at bounding box center [428, 140] width 45 height 23
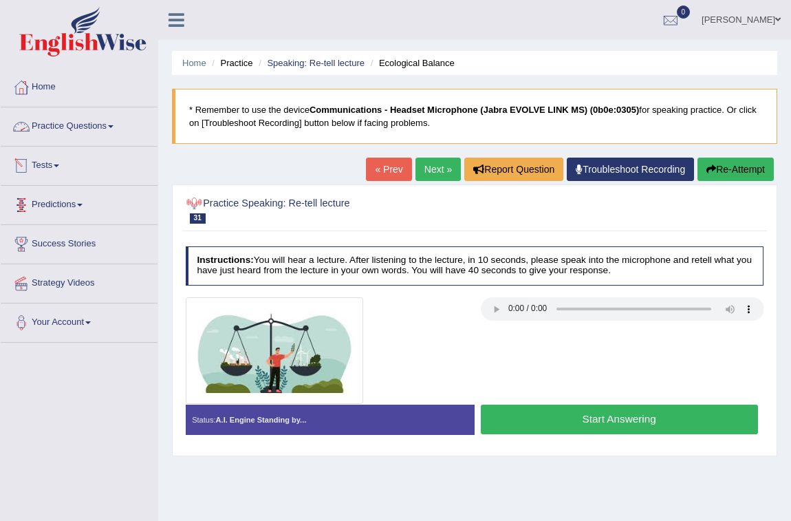
click at [57, 121] on link "Practice Questions" at bounding box center [79, 124] width 157 height 34
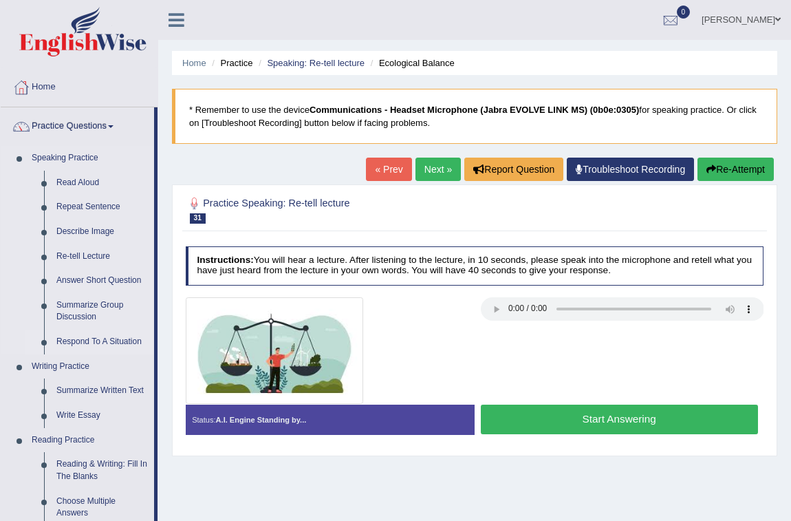
click at [109, 343] on link "Respond To A Situation" at bounding box center [102, 341] width 104 height 25
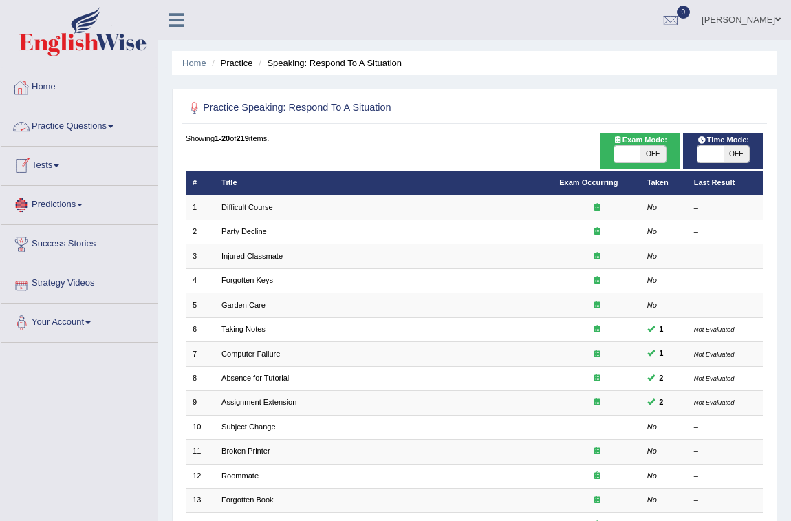
click at [55, 127] on link "Practice Questions" at bounding box center [79, 124] width 157 height 34
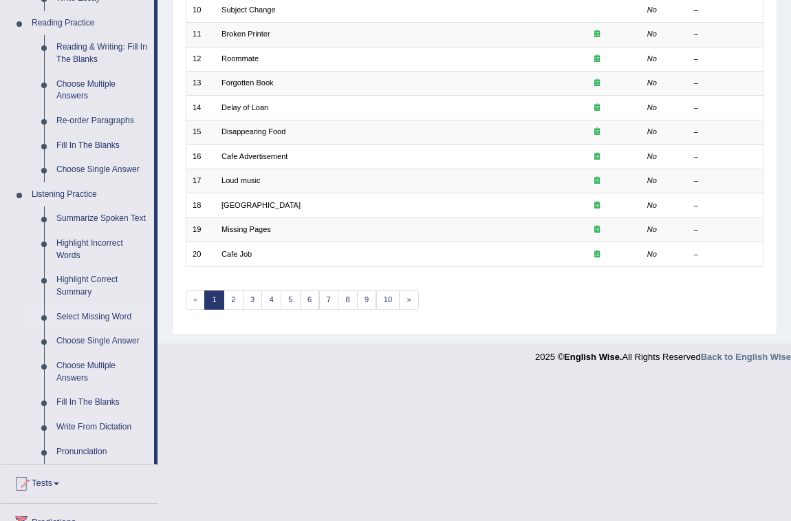
scroll to position [437, 0]
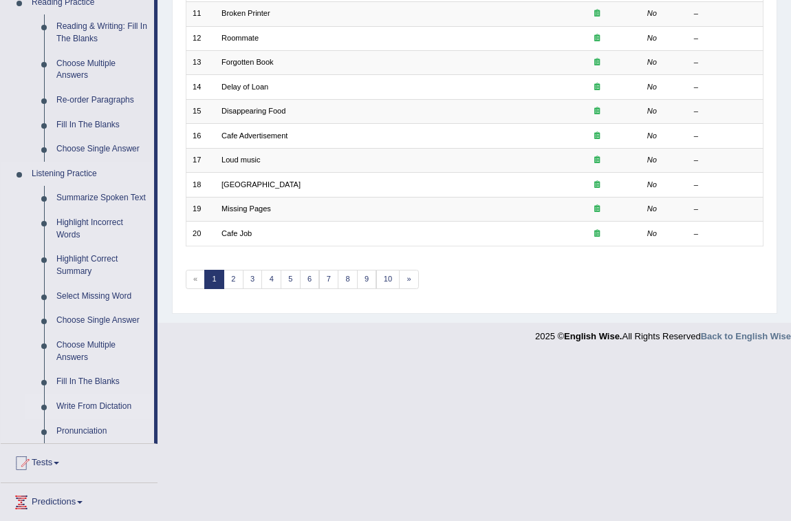
click at [82, 399] on link "Write From Dictation" at bounding box center [102, 406] width 104 height 25
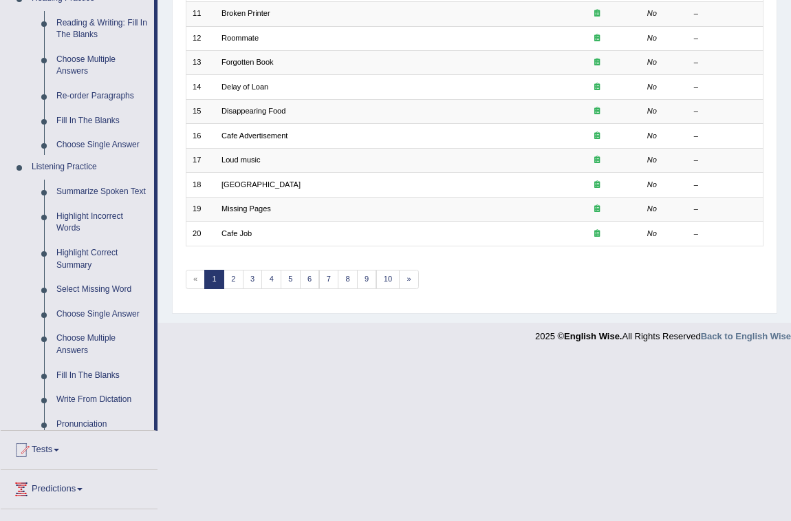
scroll to position [272, 0]
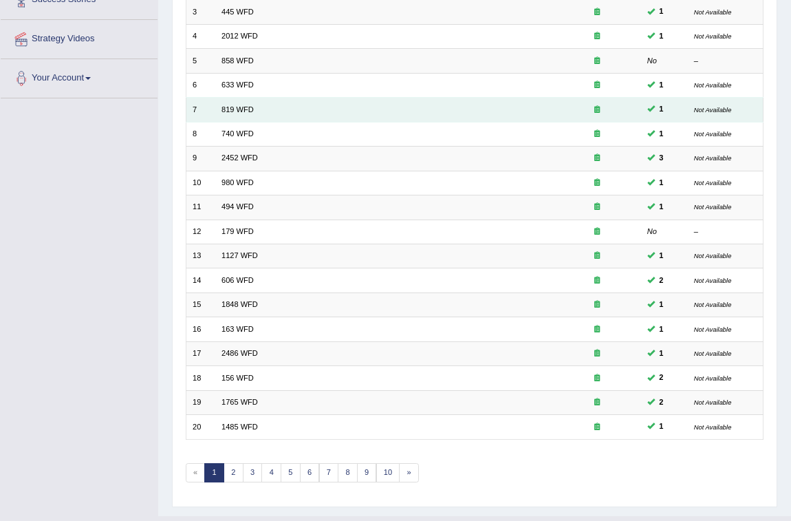
scroll to position [250, 0]
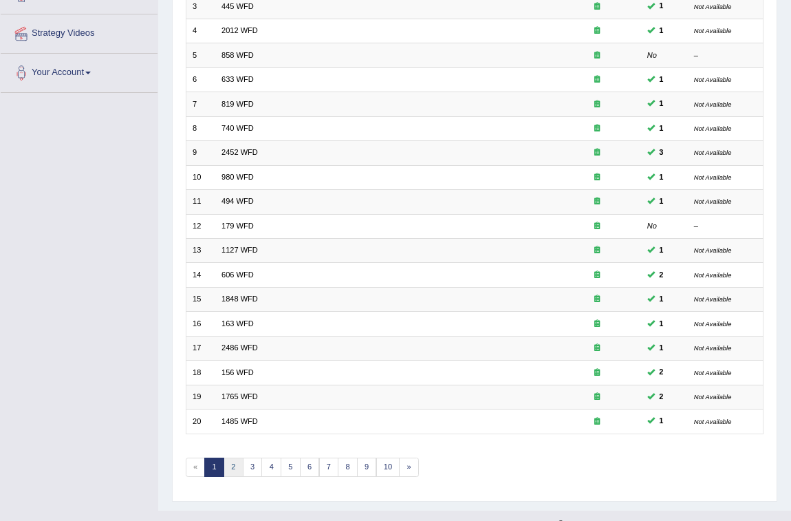
click at [227, 461] on link "2" at bounding box center [234, 466] width 20 height 19
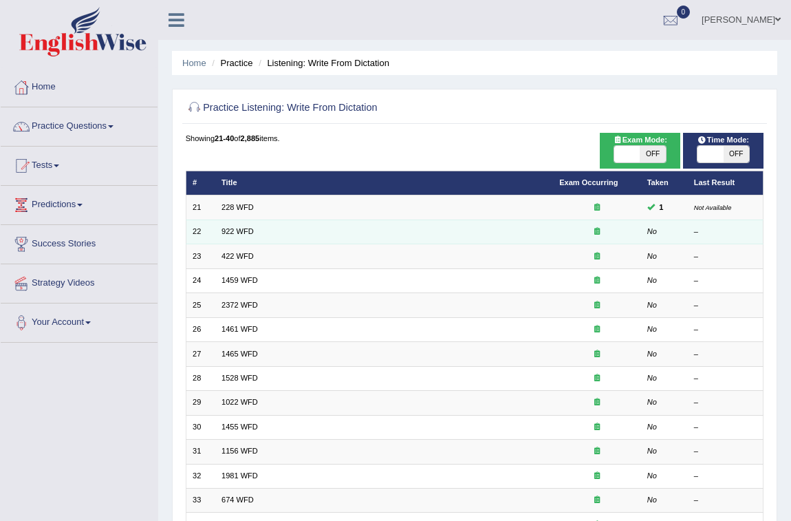
click at [332, 235] on td "922 WFD" at bounding box center [384, 231] width 338 height 24
click at [239, 226] on td "922 WFD" at bounding box center [384, 231] width 338 height 24
click at [239, 229] on link "922 WFD" at bounding box center [237, 231] width 32 height 8
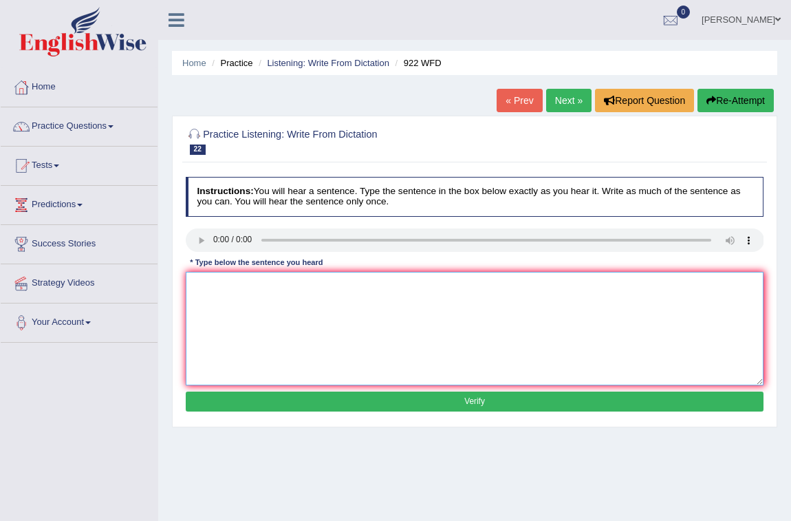
click at [255, 276] on textarea at bounding box center [475, 329] width 579 height 114
type textarea "Students are internding must first."
click at [605, 406] on button "Verify" at bounding box center [475, 401] width 579 height 20
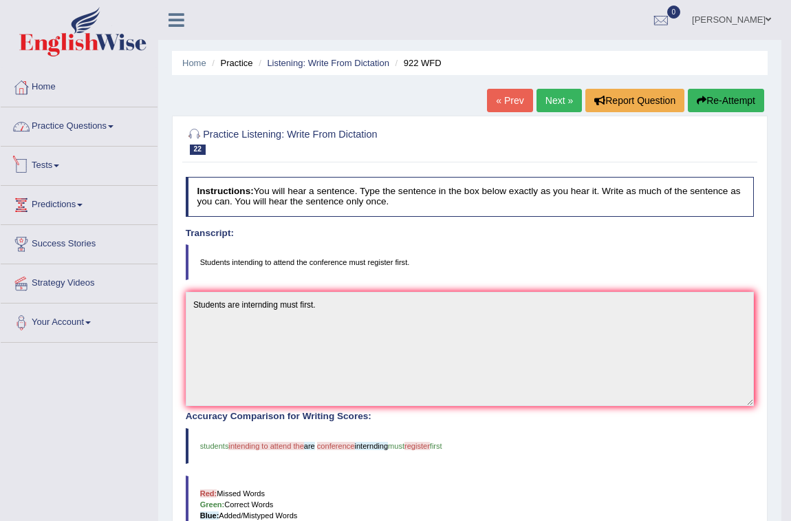
click at [86, 125] on link "Practice Questions" at bounding box center [79, 124] width 157 height 34
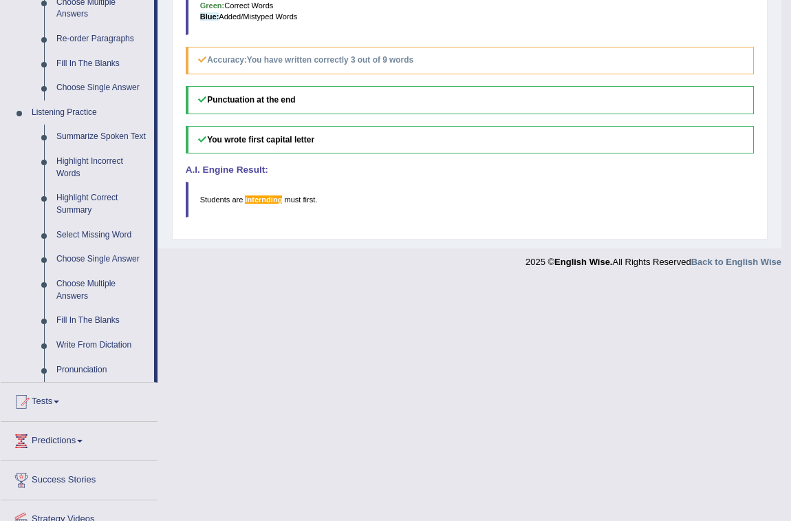
scroll to position [500, 0]
click at [89, 367] on link "Pronunciation" at bounding box center [102, 368] width 104 height 25
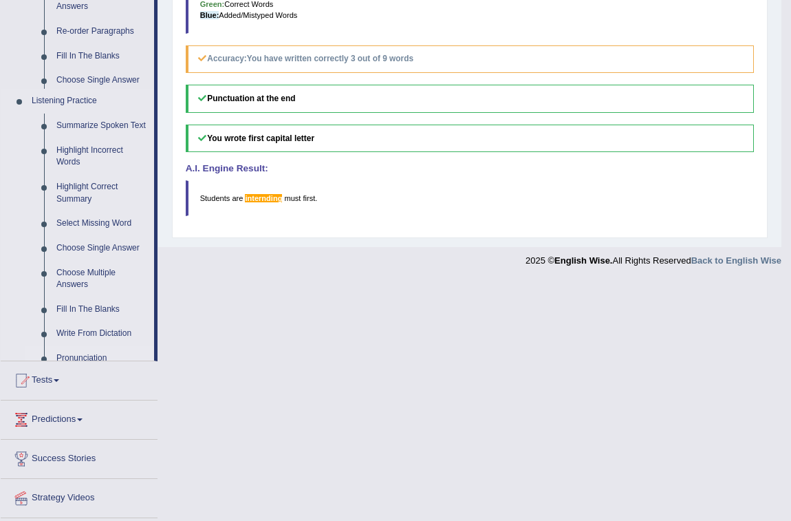
scroll to position [259, 0]
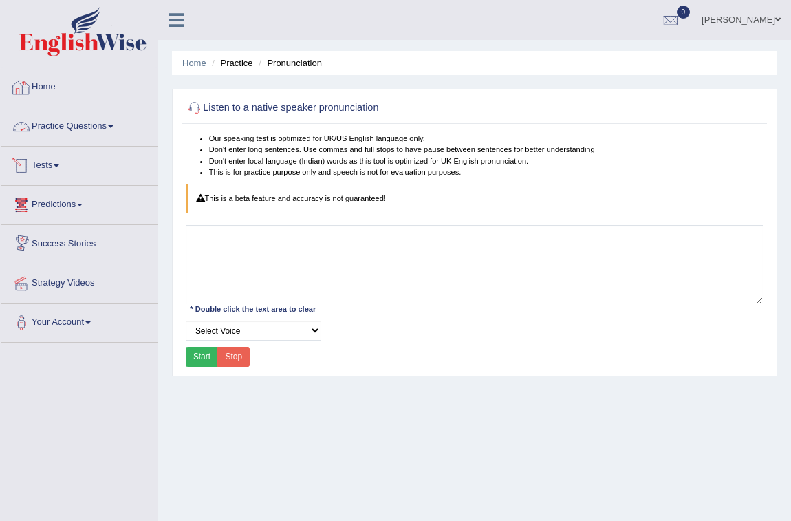
click at [74, 124] on link "Practice Questions" at bounding box center [79, 124] width 157 height 34
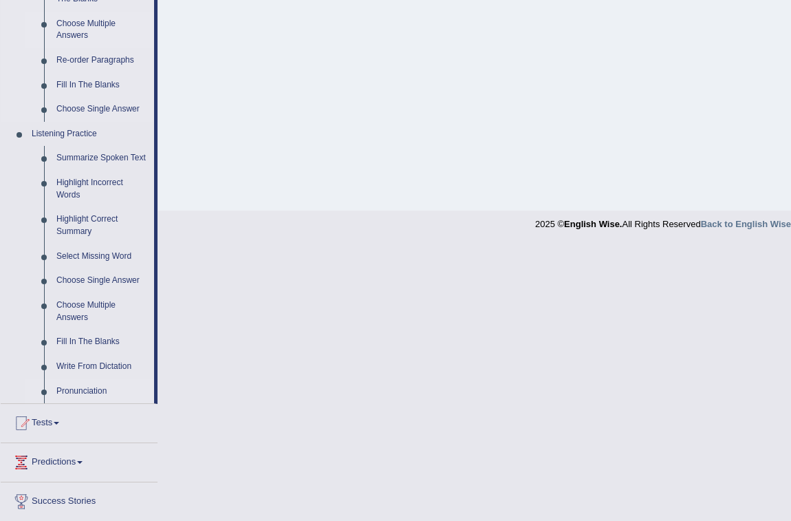
scroll to position [500, 0]
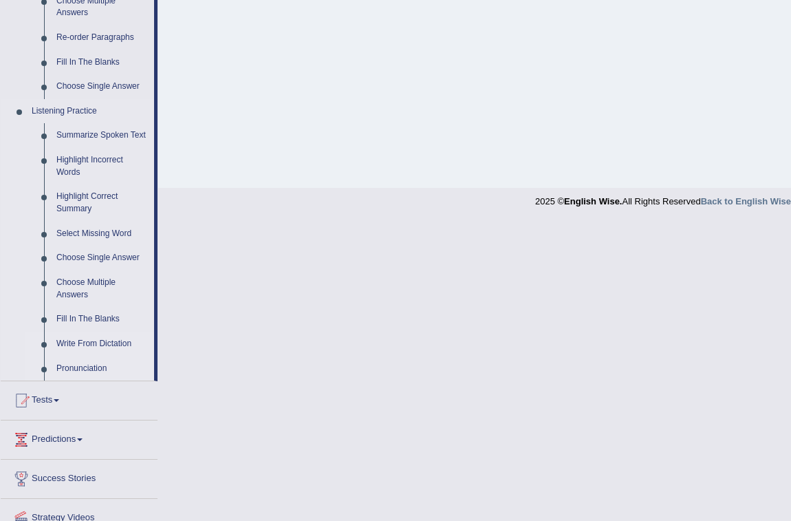
click at [117, 340] on link "Write From Dictation" at bounding box center [102, 344] width 104 height 25
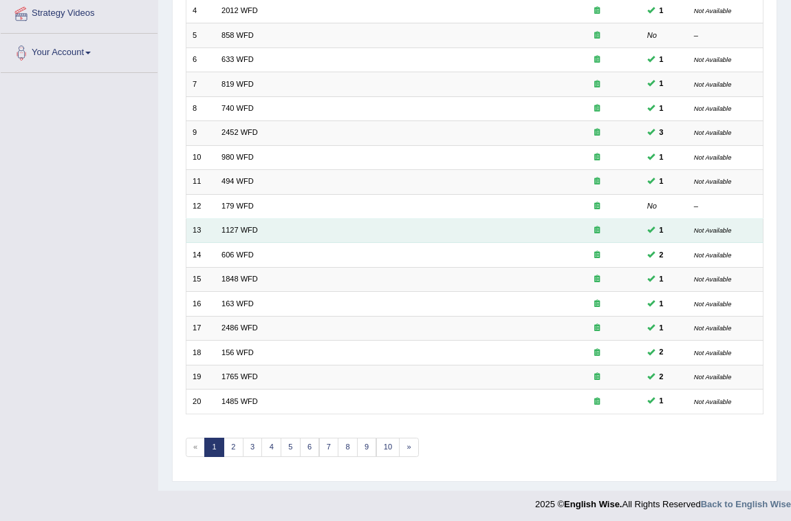
scroll to position [272, 0]
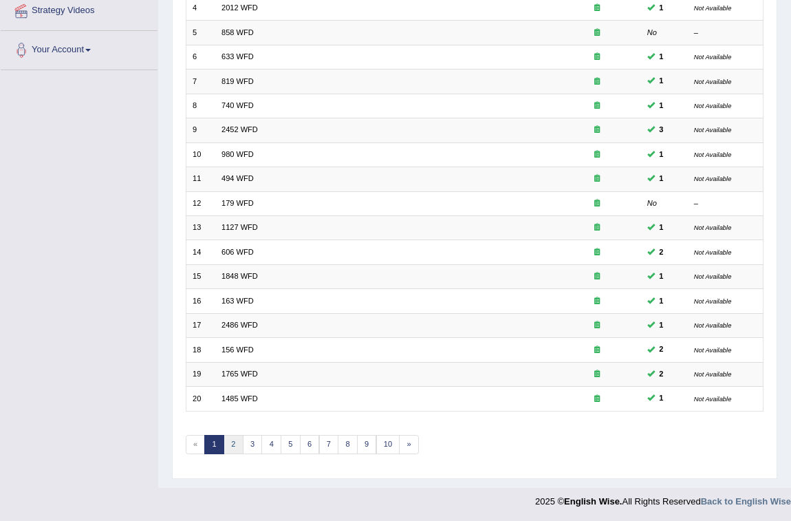
click at [233, 441] on link "2" at bounding box center [234, 444] width 20 height 19
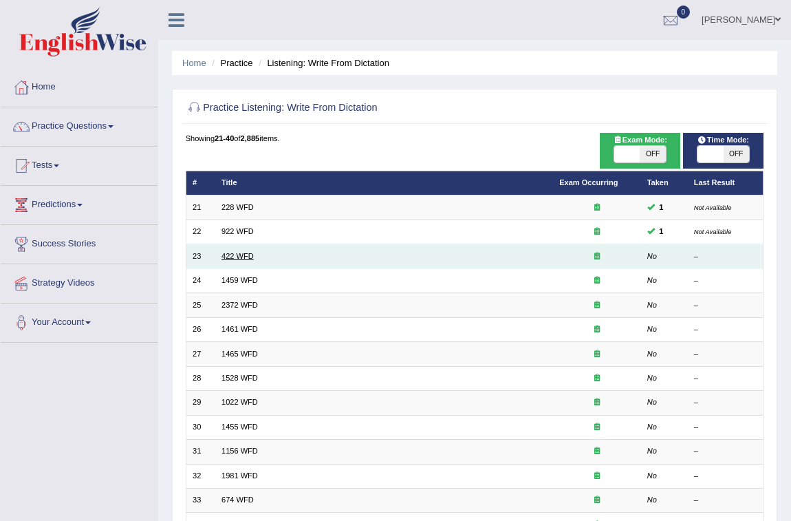
click at [231, 259] on link "422 WFD" at bounding box center [237, 256] width 32 height 8
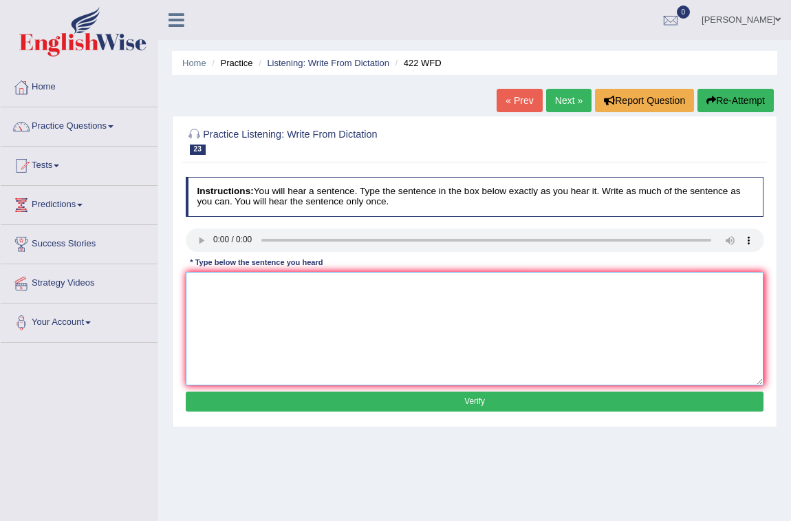
click at [238, 294] on textarea at bounding box center [475, 329] width 579 height 114
click at [301, 287] on textarea "The most importent argument are missing." at bounding box center [475, 329] width 579 height 114
type textarea "The most importent arguments are missing."
click at [382, 396] on button "Verify" at bounding box center [475, 401] width 579 height 20
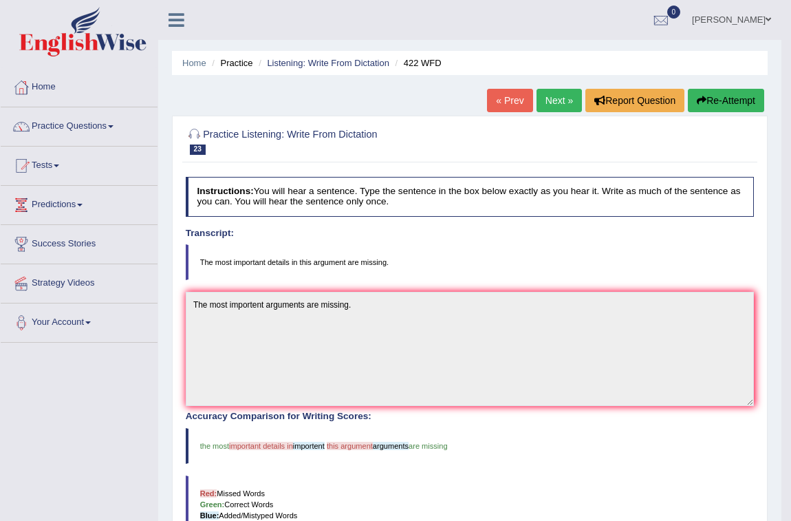
click at [546, 100] on link "Next »" at bounding box center [559, 100] width 45 height 23
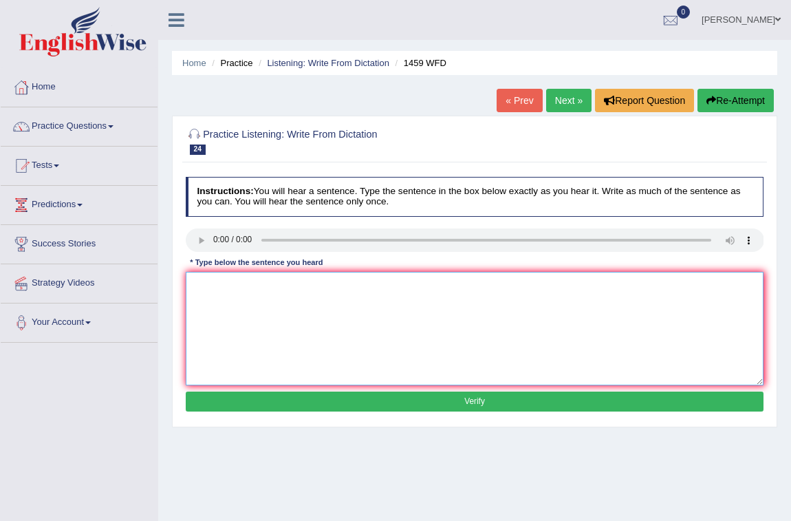
click at [242, 280] on textarea at bounding box center [475, 329] width 579 height 114
click at [246, 285] on textarea "All experiment and" at bounding box center [475, 329] width 579 height 114
click at [285, 288] on textarea "All experiments and" at bounding box center [475, 329] width 579 height 114
click at [286, 279] on textarea "All experiments and preciges" at bounding box center [475, 329] width 579 height 114
click at [324, 277] on textarea "All experiments and precurges" at bounding box center [475, 329] width 579 height 114
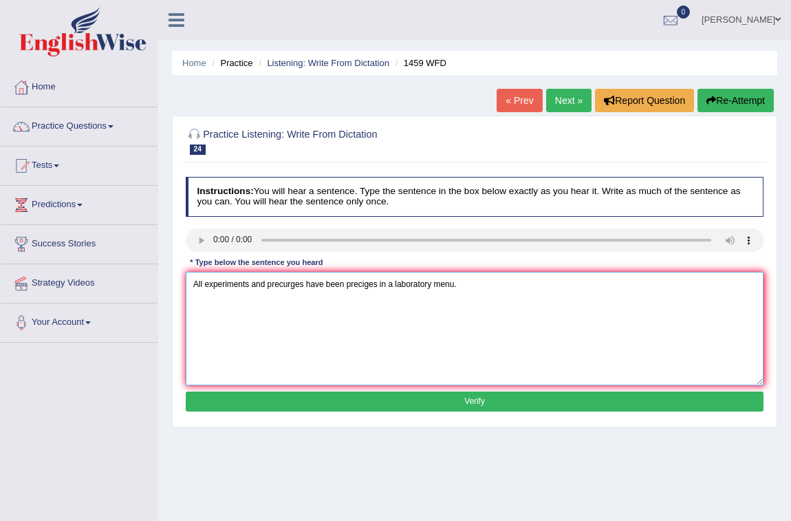
type textarea "All experiments and precurges have been preciges in a laboratory menu."
click at [437, 394] on button "Verify" at bounding box center [475, 401] width 579 height 20
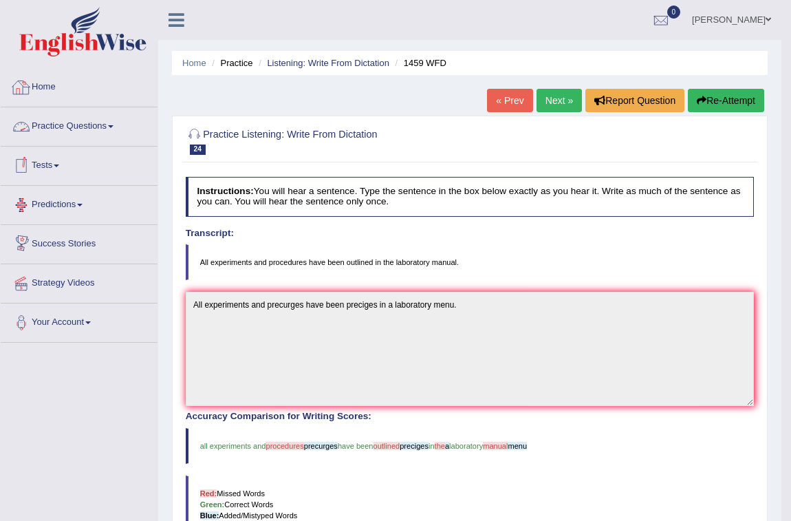
click at [74, 127] on link "Practice Questions" at bounding box center [79, 124] width 157 height 34
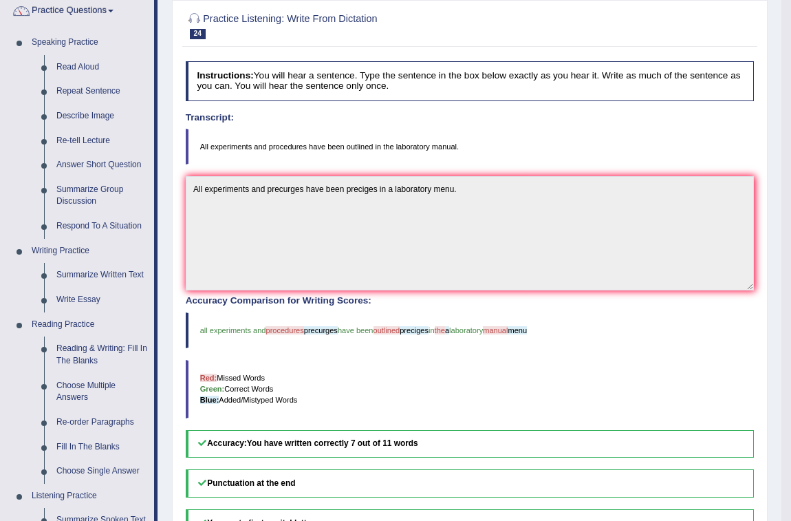
scroll to position [187, 0]
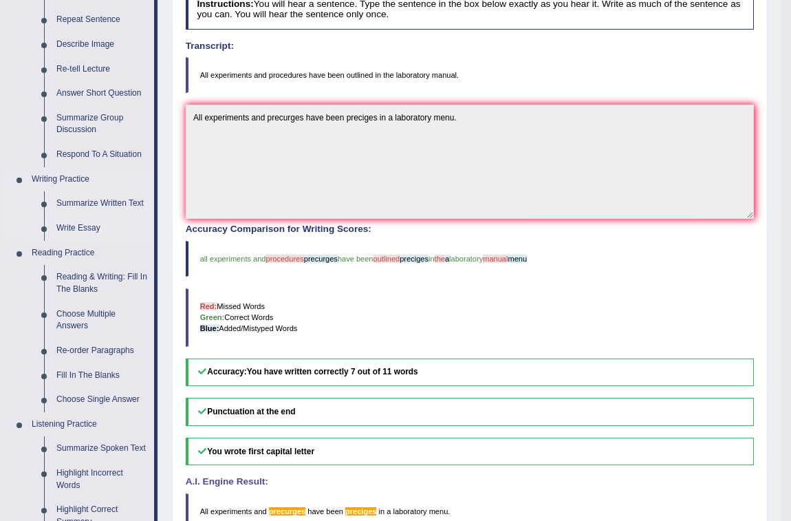
click at [83, 226] on link "Write Essay" at bounding box center [102, 228] width 104 height 25
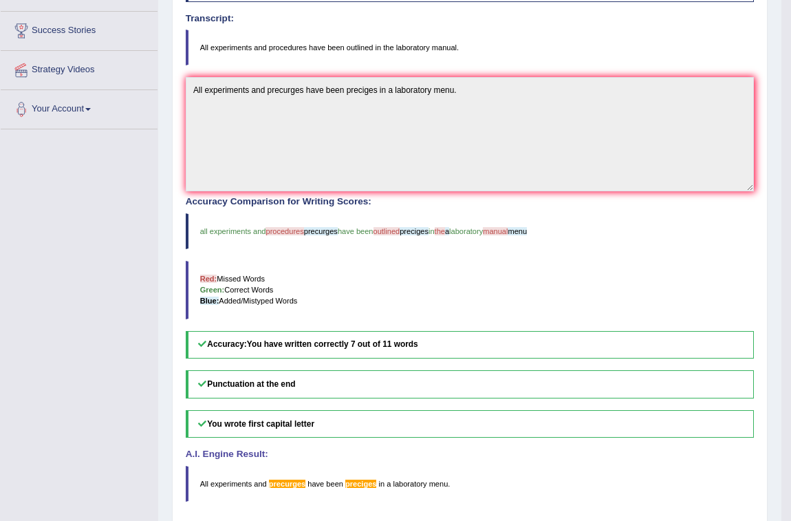
scroll to position [259, 0]
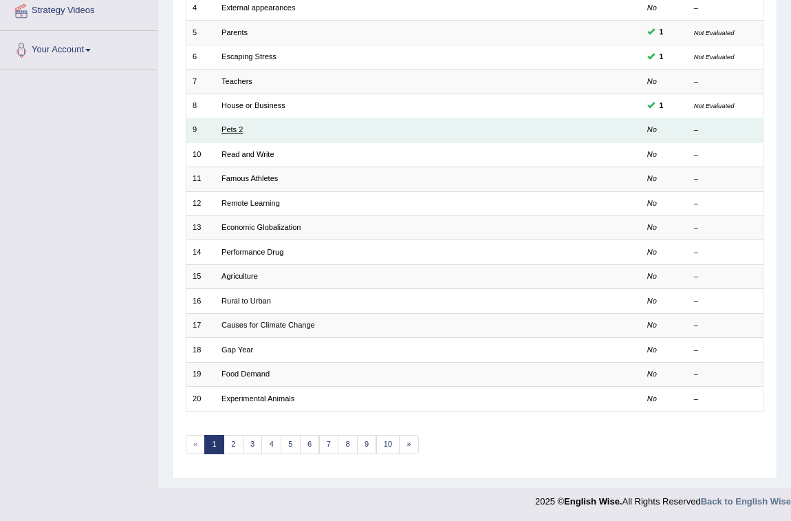
click at [227, 126] on link "Pets 2" at bounding box center [231, 129] width 21 height 8
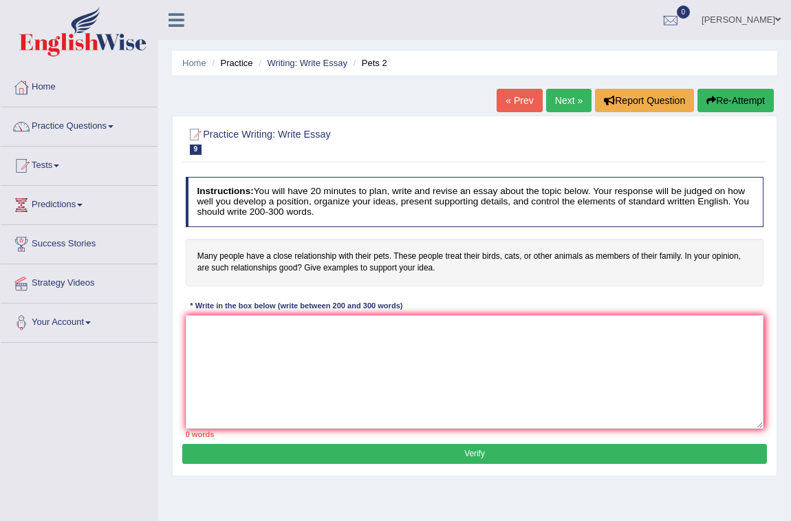
click at [574, 94] on link "Next »" at bounding box center [568, 100] width 45 height 23
click at [570, 85] on div "Home Practice Writing: Write Essay Read and Write « Prev Next » Report Question…" at bounding box center [474, 344] width 633 height 688
click at [572, 102] on link "Next »" at bounding box center [568, 100] width 45 height 23
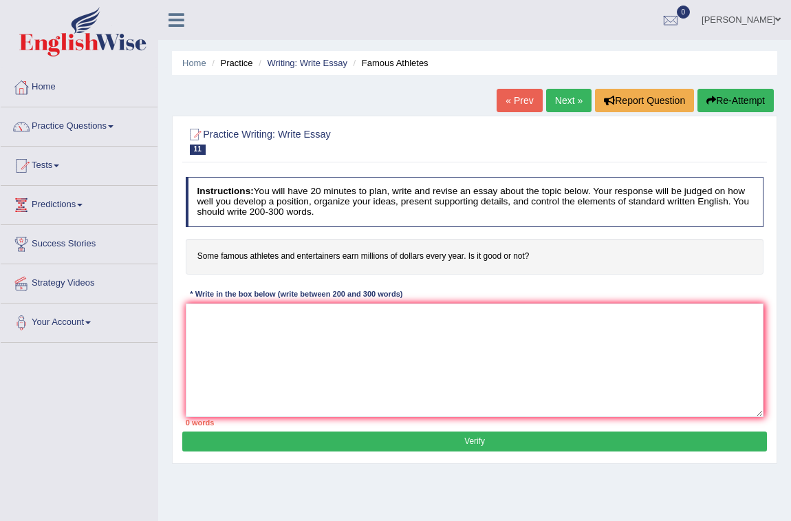
click at [556, 94] on link "Next »" at bounding box center [568, 100] width 45 height 23
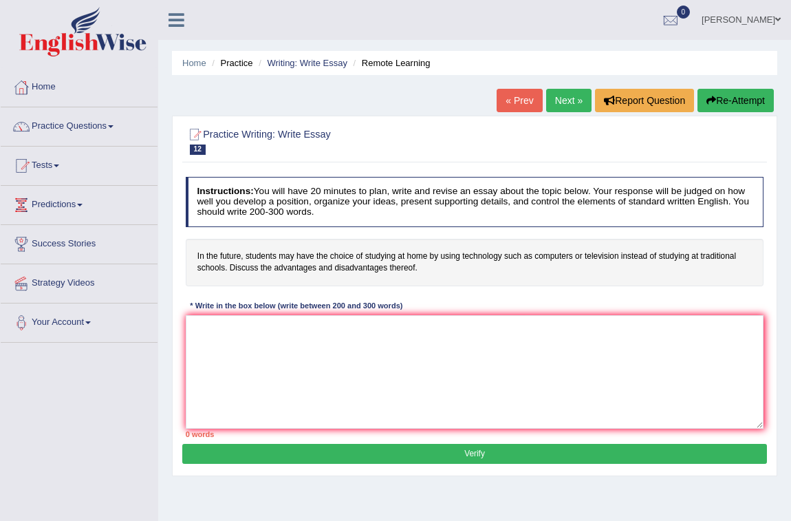
click at [571, 98] on link "Next »" at bounding box center [568, 100] width 45 height 23
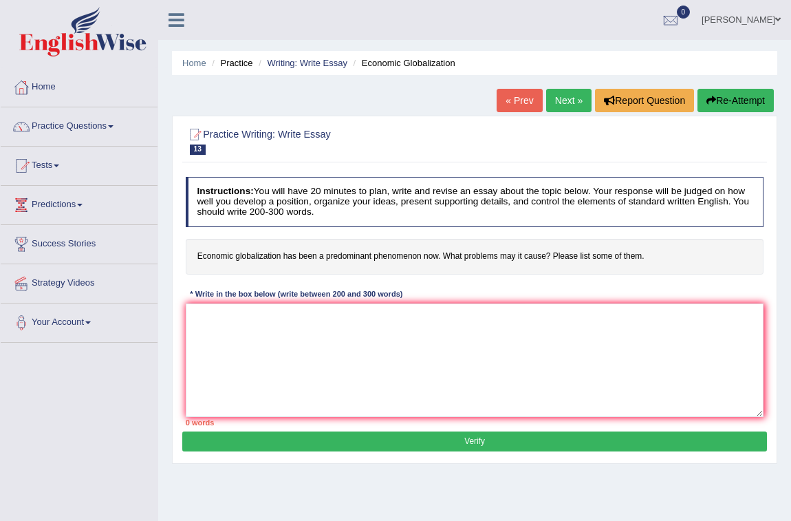
click at [565, 101] on link "Next »" at bounding box center [568, 100] width 45 height 23
click at [552, 107] on link "Next »" at bounding box center [568, 100] width 45 height 23
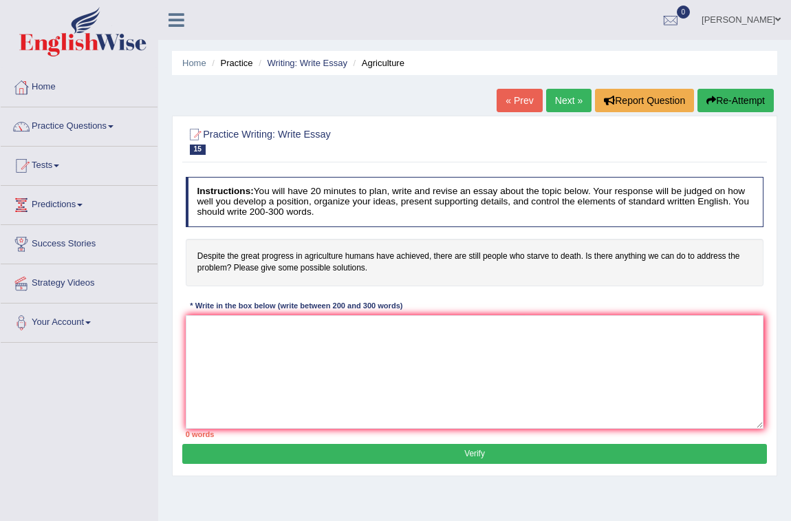
click at [561, 100] on link "Next »" at bounding box center [568, 100] width 45 height 23
click at [549, 266] on h4 "Around the world, an increasing number of people are migrating from rural to ur…" at bounding box center [475, 262] width 579 height 47
click at [552, 94] on link "Next »" at bounding box center [568, 100] width 45 height 23
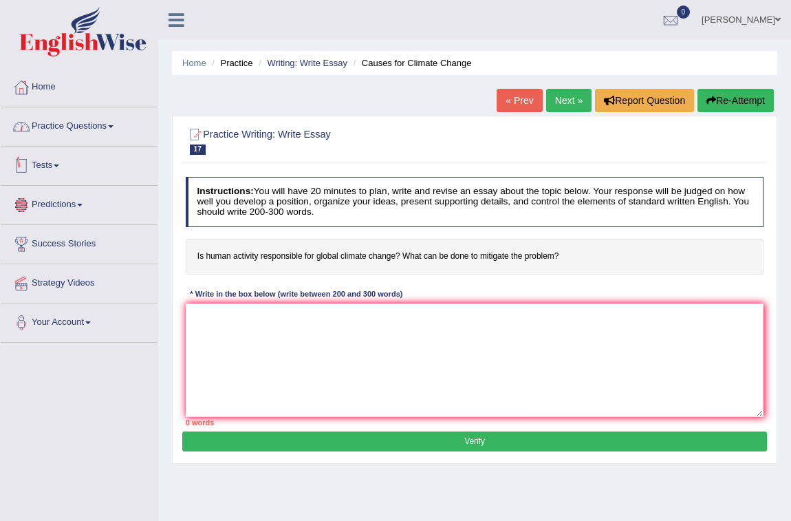
click at [75, 129] on link "Practice Questions" at bounding box center [79, 124] width 157 height 34
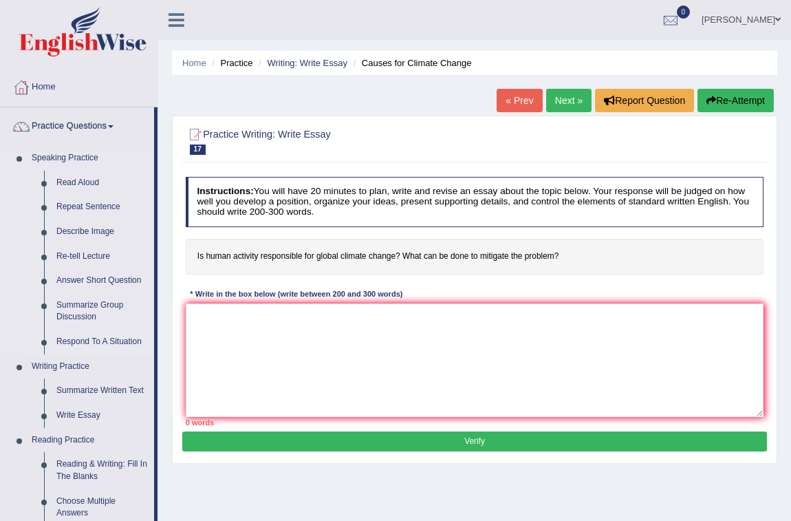
click at [113, 336] on link "Respond To A Situation" at bounding box center [102, 341] width 104 height 25
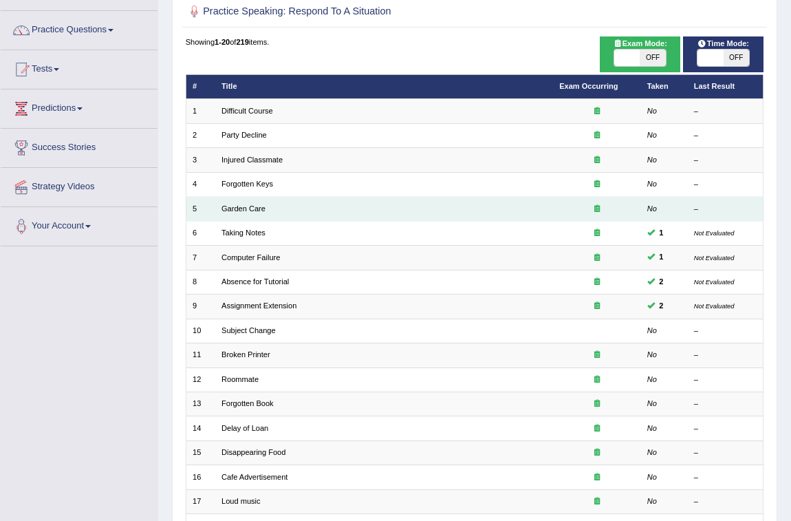
scroll to position [125, 0]
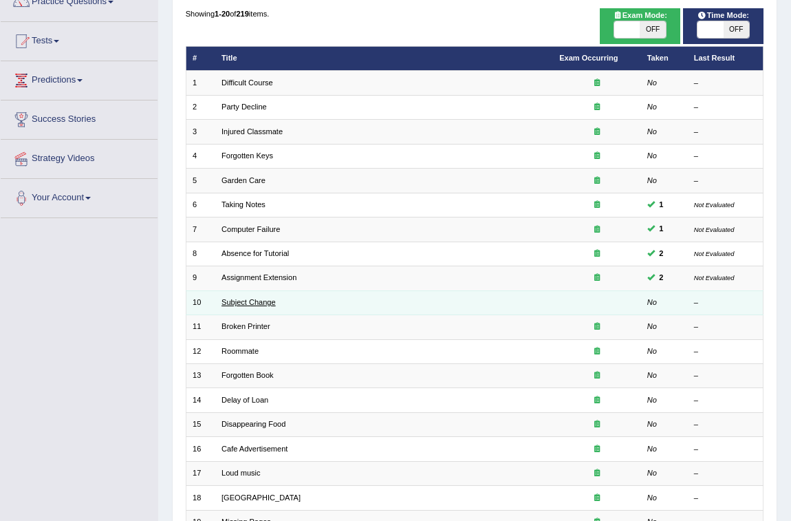
click at [268, 301] on link "Subject Change" at bounding box center [248, 302] width 54 height 8
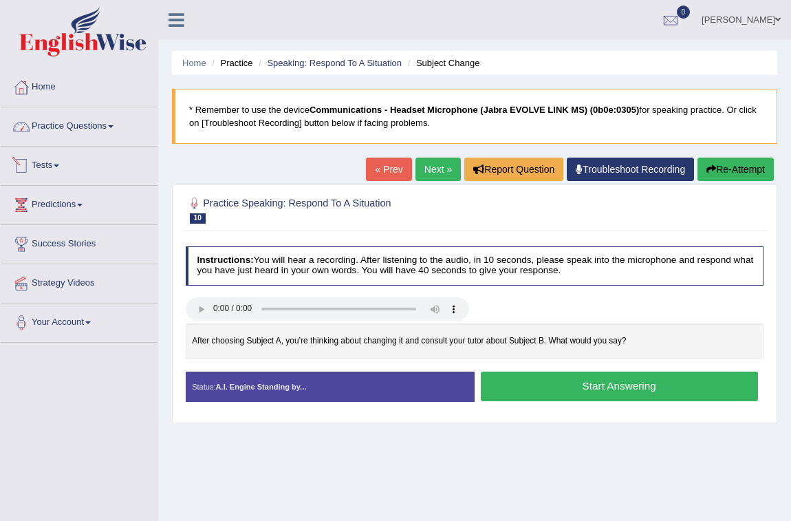
click at [61, 125] on link "Practice Questions" at bounding box center [79, 124] width 157 height 34
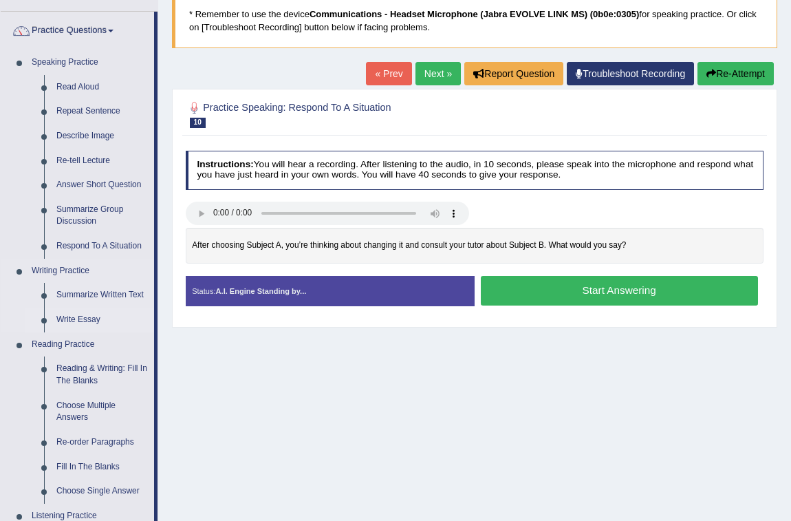
scroll to position [125, 0]
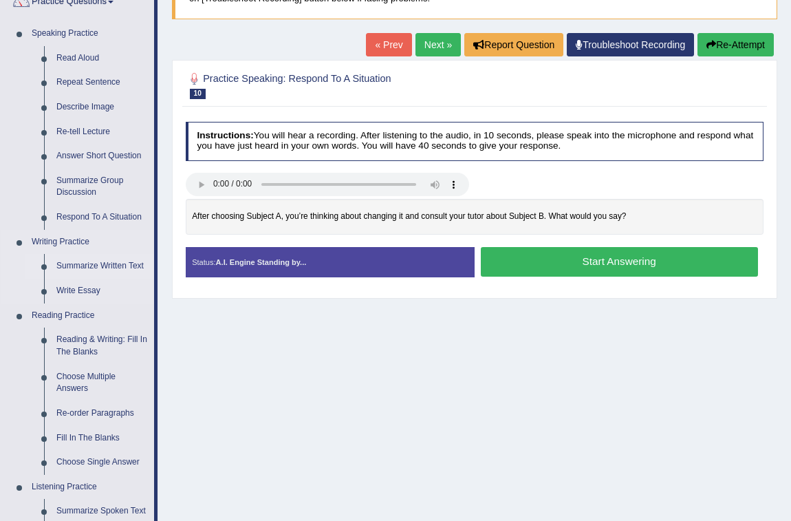
click at [101, 261] on link "Summarize Written Text" at bounding box center [102, 266] width 104 height 25
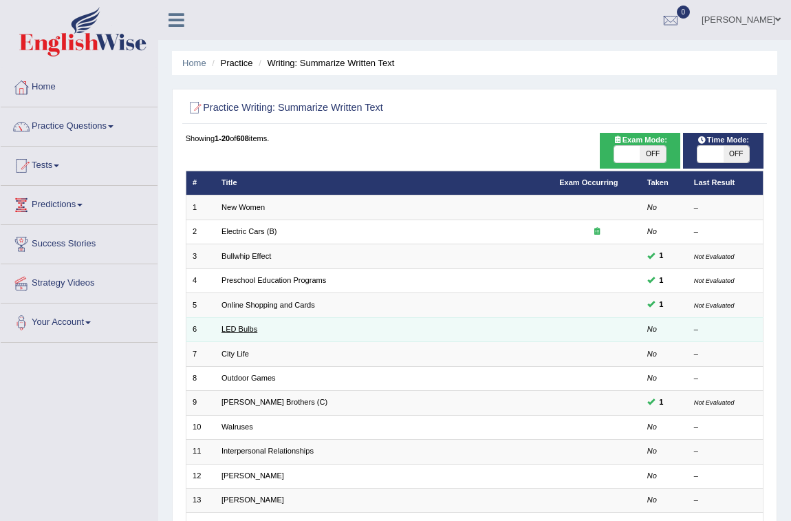
click at [247, 327] on link "LED Bulbs" at bounding box center [239, 329] width 36 height 8
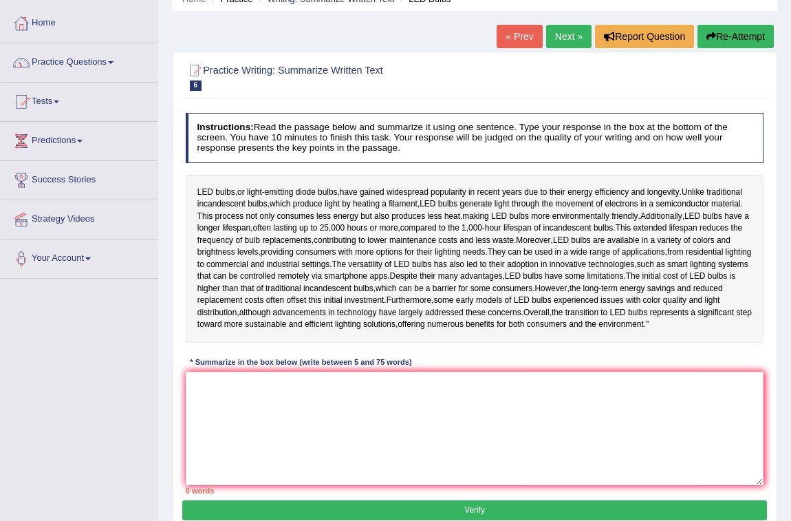
scroll to position [62, 0]
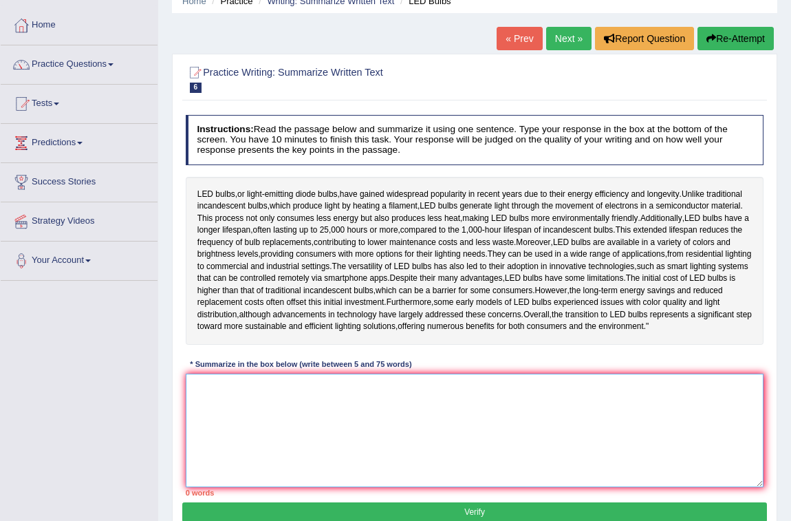
click at [257, 425] on textarea at bounding box center [475, 431] width 579 height 114
click at [297, 428] on textarea at bounding box center [475, 431] width 579 height 114
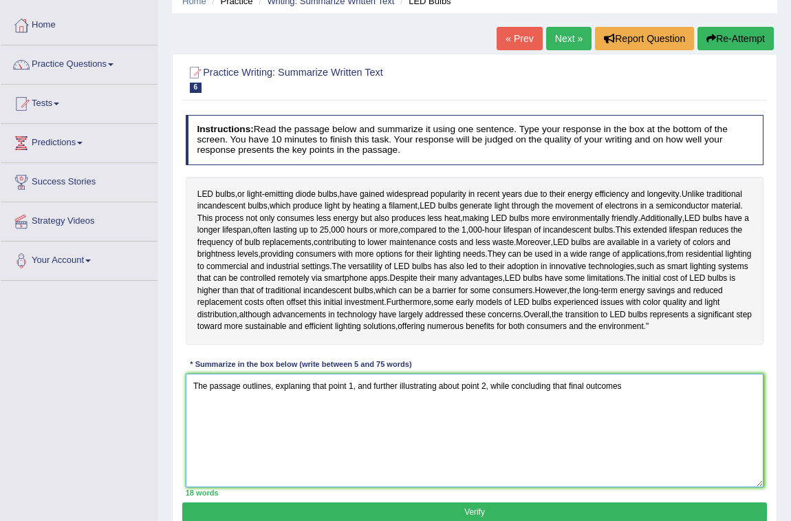
click at [270, 420] on textarea "The passage outlines, explaning that point 1, and further illustrating about po…" at bounding box center [475, 431] width 579 height 114
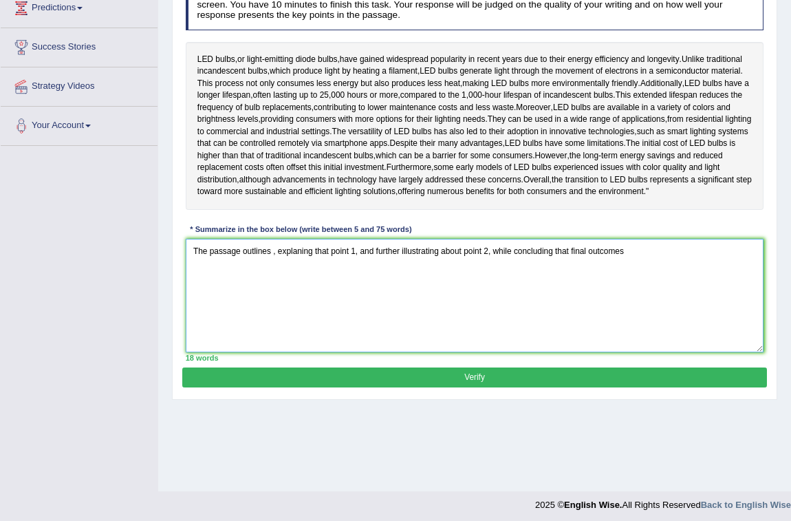
scroll to position [201, 0]
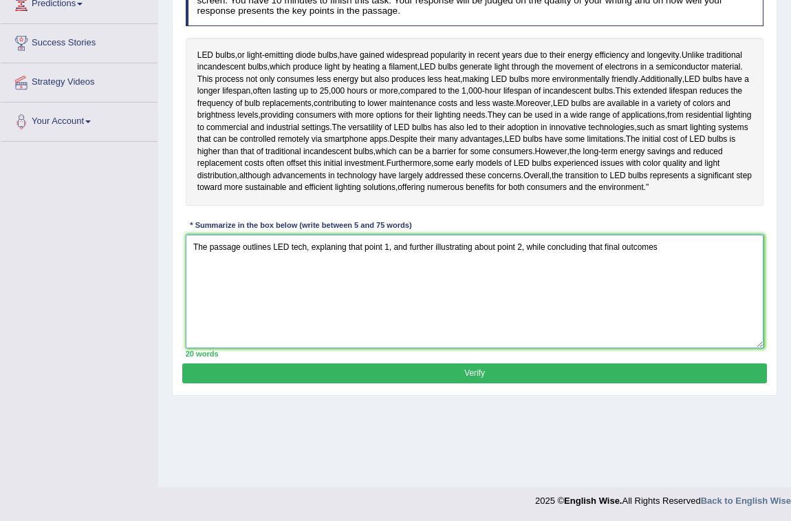
click at [365, 281] on textarea "The passage outlines LED tech, explaning that point 1, and further illustrating…" at bounding box center [475, 292] width 579 height 114
click at [579, 278] on textarea "The passage outlines LED tech, explaning that have longest lifespan and can mor…" at bounding box center [475, 292] width 579 height 114
click at [582, 281] on textarea "The passage outlines LED tech, explaning that have longest lifespan and can mor…" at bounding box center [475, 292] width 579 height 114
click at [691, 282] on textarea "The passage outlines LED tech, explaning that have longest lifespan and can mor…" at bounding box center [475, 292] width 579 height 114
click at [374, 302] on textarea "The passage outlines LED tech, explaning that have longest lifespan and can mor…" at bounding box center [475, 292] width 579 height 114
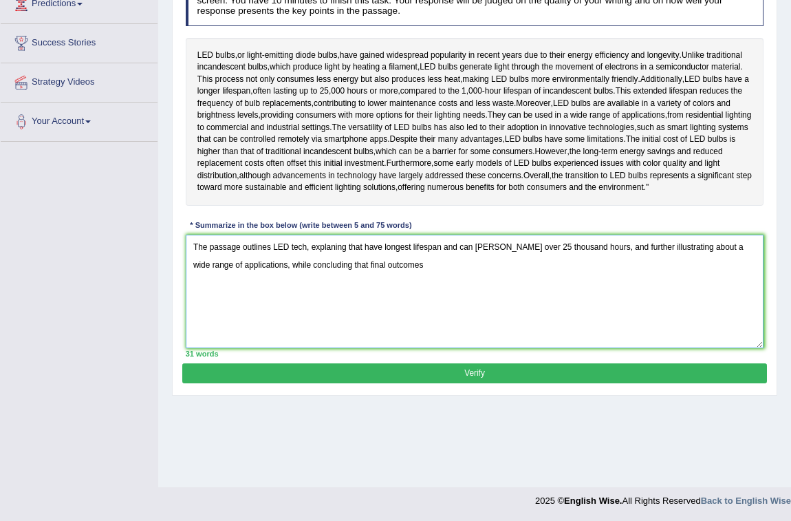
click at [235, 300] on textarea "The passage outlines LED tech, explaning that have longest lifespan and can mor…" at bounding box center [475, 292] width 579 height 114
drag, startPoint x: 689, startPoint y: 283, endPoint x: 234, endPoint y: 305, distance: 455.9
click at [234, 305] on textarea "The passage outlines LED tech, explaning that have longest lifespan and can mor…" at bounding box center [475, 292] width 579 height 114
click at [207, 301] on textarea "The passage outlines LED tech, explaning that have longest lifespan and can mor…" at bounding box center [475, 292] width 579 height 114
click at [404, 301] on textarea "The passage outlines LED tech, explaning that have longest lifespan and can mor…" at bounding box center [475, 292] width 579 height 114
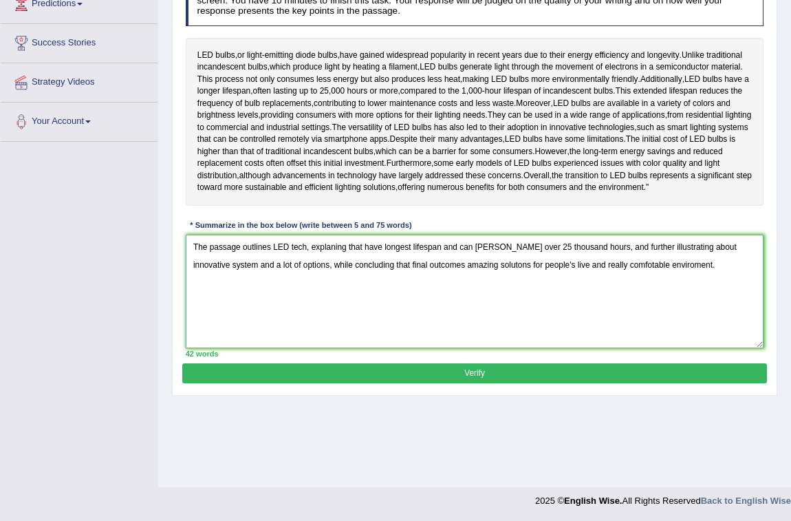
type textarea "The passage outlines LED tech, explaning that have longest lifespan and can mor…"
click at [506, 383] on button "Verify" at bounding box center [474, 373] width 584 height 20
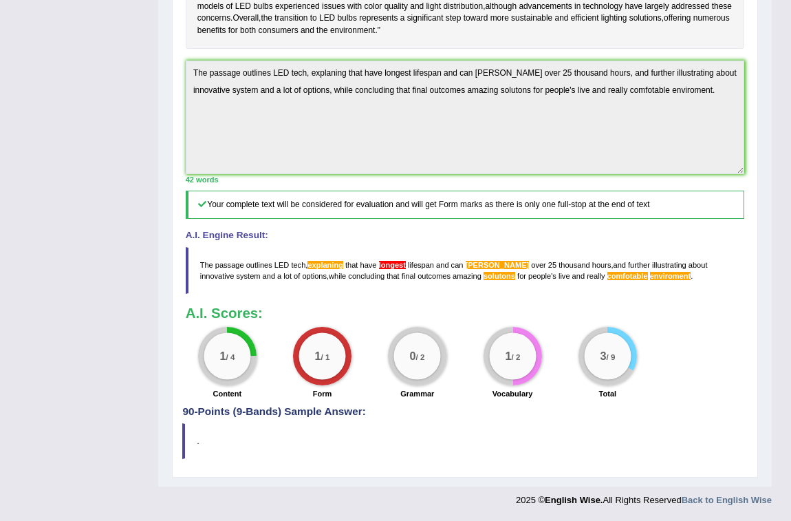
scroll to position [406, 0]
click at [484, 276] on span "solutons" at bounding box center [500, 276] width 32 height 8
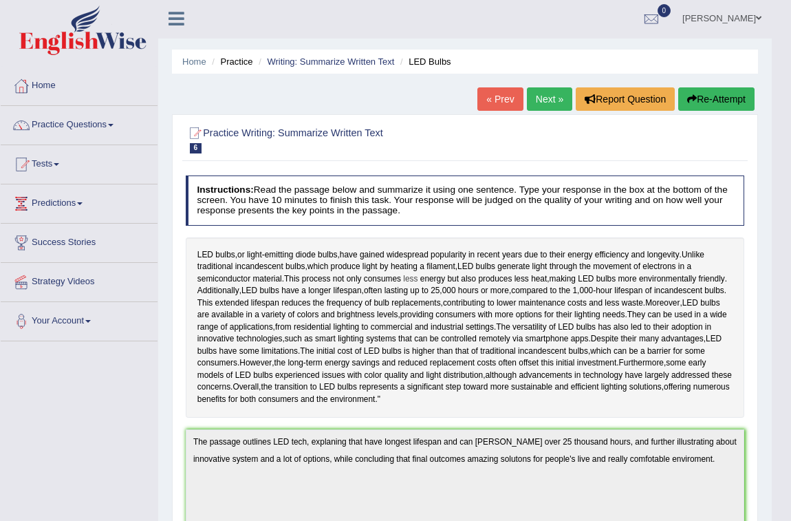
scroll to position [0, 0]
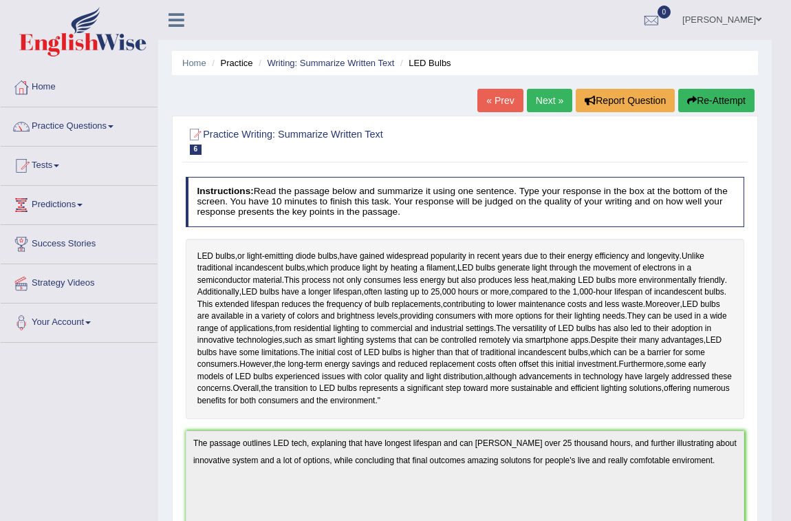
click at [539, 103] on link "Next »" at bounding box center [549, 100] width 45 height 23
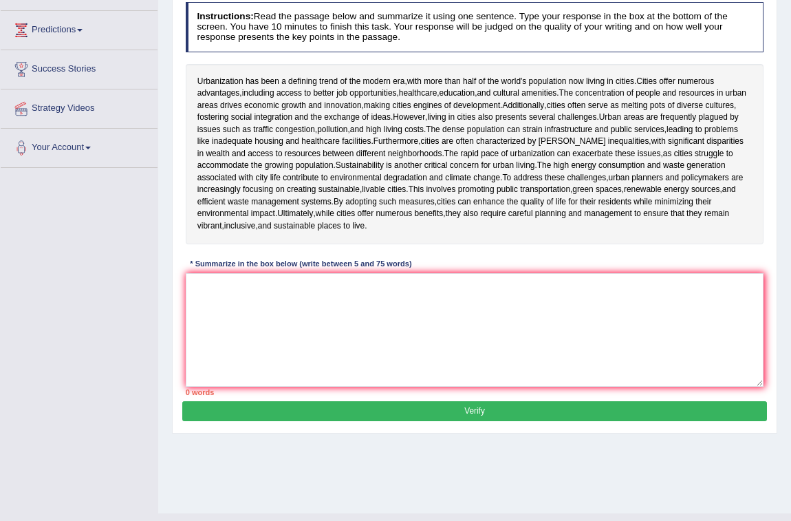
scroll to position [187, 0]
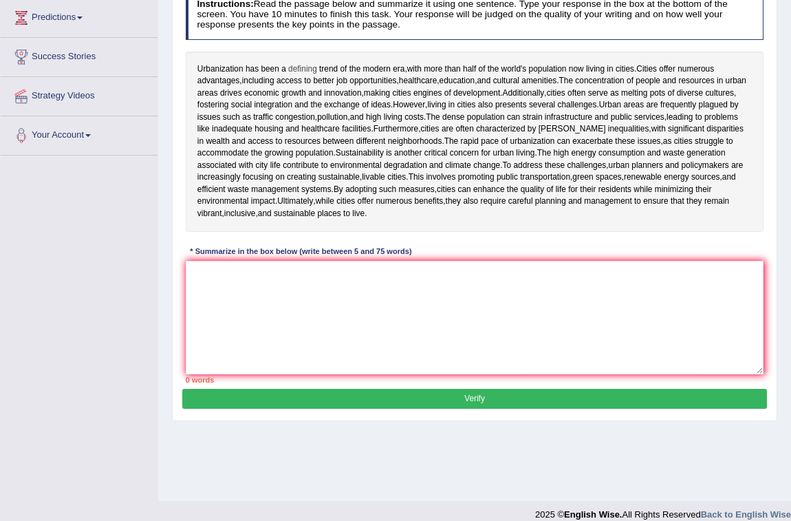
click at [300, 69] on span "defining" at bounding box center [302, 69] width 29 height 12
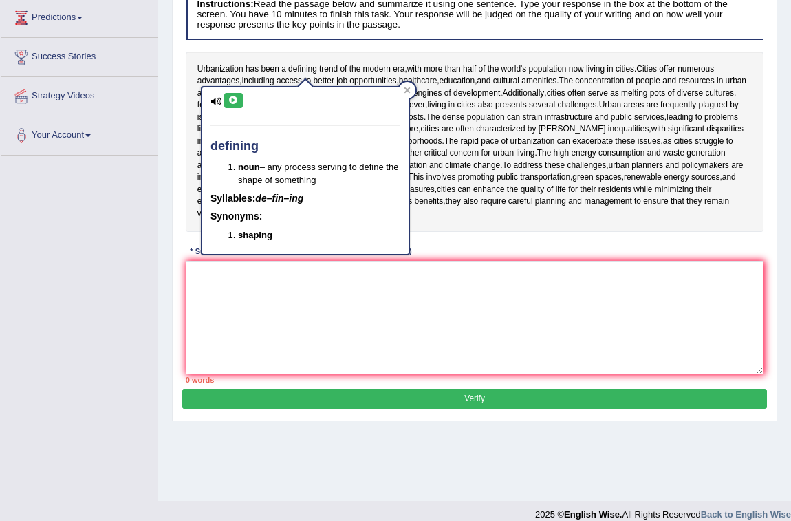
click at [228, 102] on icon at bounding box center [233, 100] width 10 height 8
click at [404, 90] on icon at bounding box center [407, 90] width 7 height 7
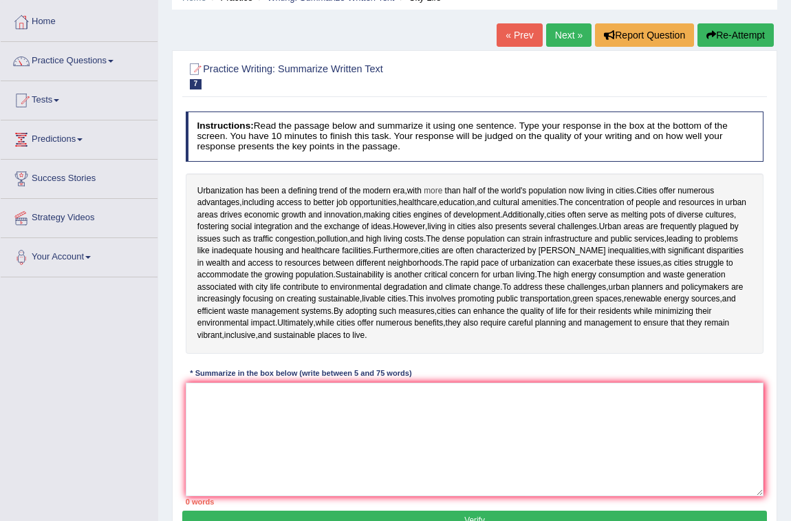
scroll to position [62, 0]
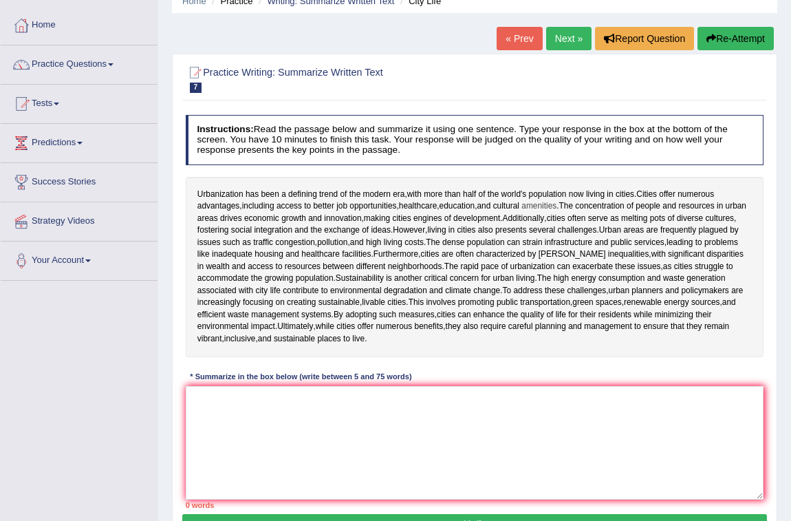
click at [545, 202] on span "amenities" at bounding box center [538, 206] width 35 height 12
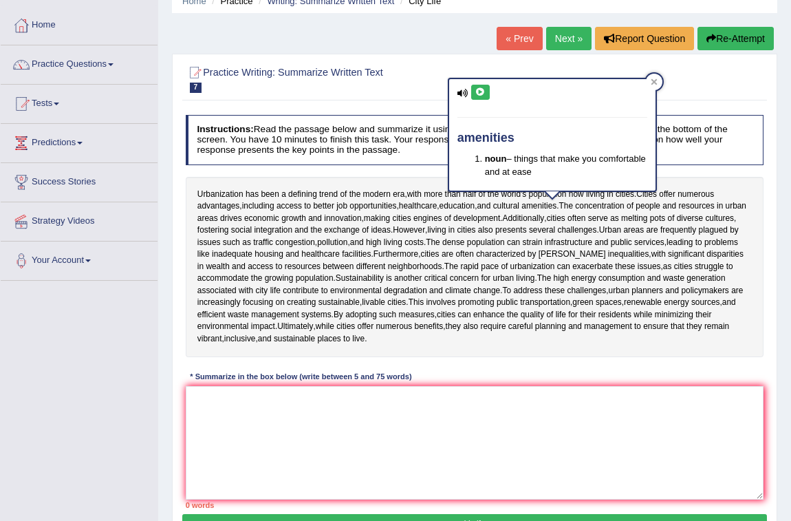
click at [488, 89] on button at bounding box center [480, 92] width 19 height 15
click at [597, 227] on span "challenges" at bounding box center [577, 230] width 39 height 12
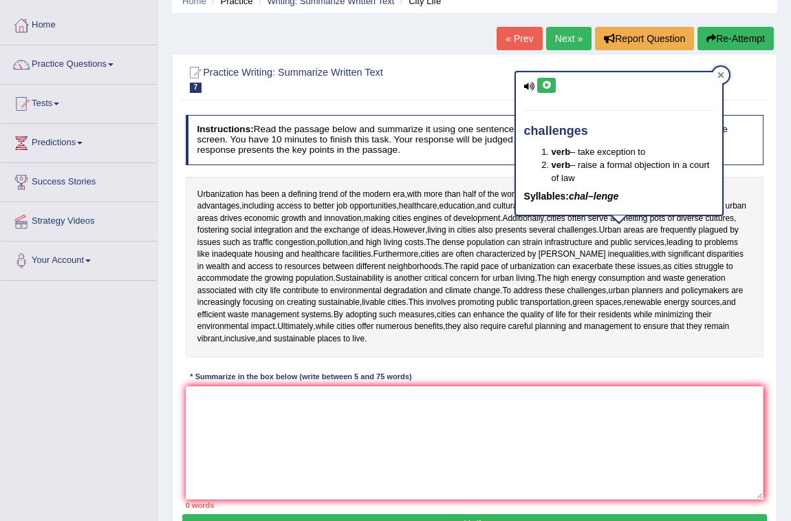
click at [722, 75] on icon at bounding box center [720, 75] width 7 height 7
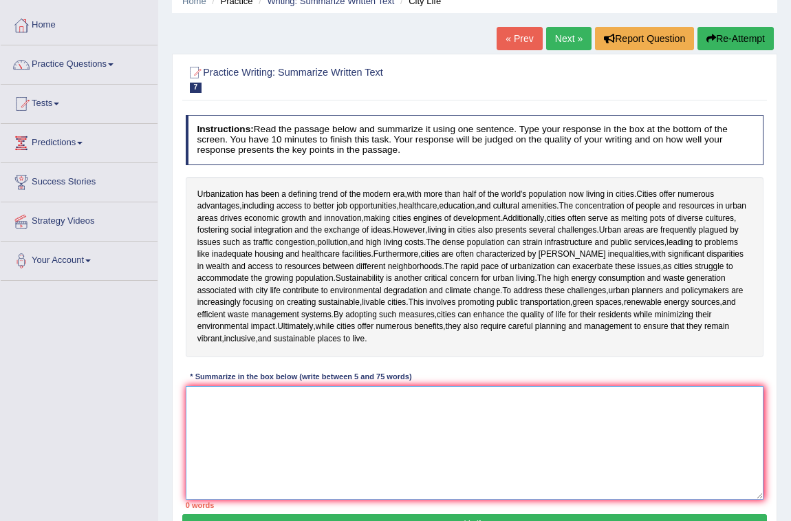
click at [233, 411] on textarea at bounding box center [475, 443] width 579 height 114
click at [239, 403] on textarea at bounding box center [475, 443] width 579 height 114
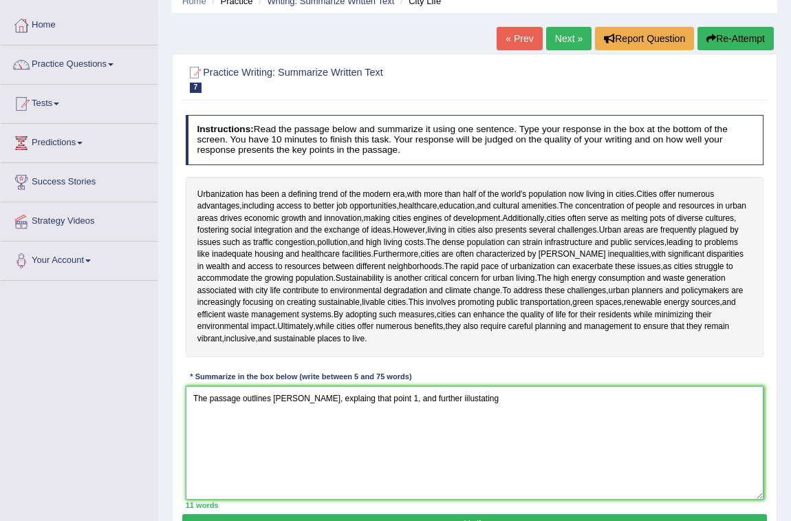
click at [422, 396] on textarea "The passage outlines [PERSON_NAME], explaing that point 1, and further iilustat…" at bounding box center [475, 443] width 579 height 114
click at [424, 399] on textarea "The passage outlines [PERSON_NAME], explaing that point 1, and further iilustat…" at bounding box center [475, 443] width 579 height 114
click at [449, 399] on textarea "The passage outlines [PERSON_NAME], explaing that point 1, and further iilustra…" at bounding box center [475, 443] width 579 height 114
click at [272, 395] on textarea "The passage outlines [PERSON_NAME], explaing that point 1, and further iilustra…" at bounding box center [475, 443] width 579 height 114
click at [275, 397] on textarea "The passage outlines [PERSON_NAME], explaing that point 1, and further iilustra…" at bounding box center [475, 443] width 579 height 114
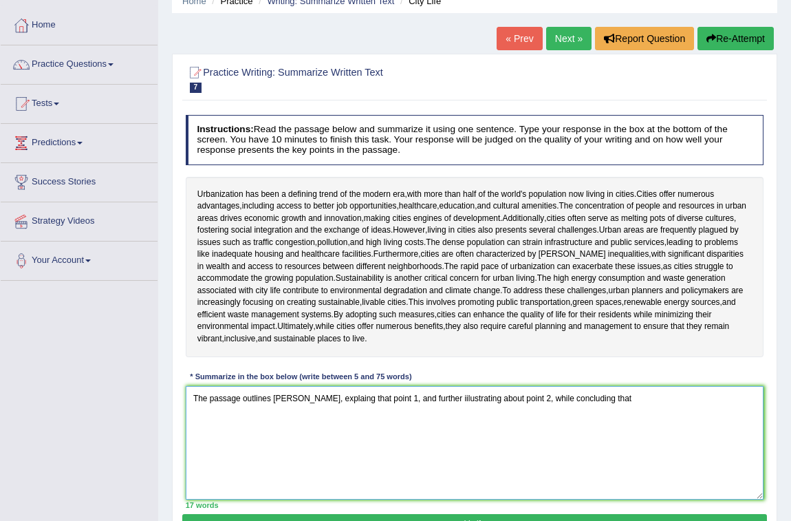
click at [273, 398] on textarea "The passage outlines [PERSON_NAME], explaing that point 1, and further iilustra…" at bounding box center [475, 443] width 579 height 114
click at [470, 399] on textarea "The passage outlines benefits and drowbacks of Urbanization, explaing that poin…" at bounding box center [475, 443] width 579 height 114
click at [473, 394] on textarea "The passage outlines benefits and drowbacks of Urbanization, explaing that poin…" at bounding box center [475, 443] width 579 height 114
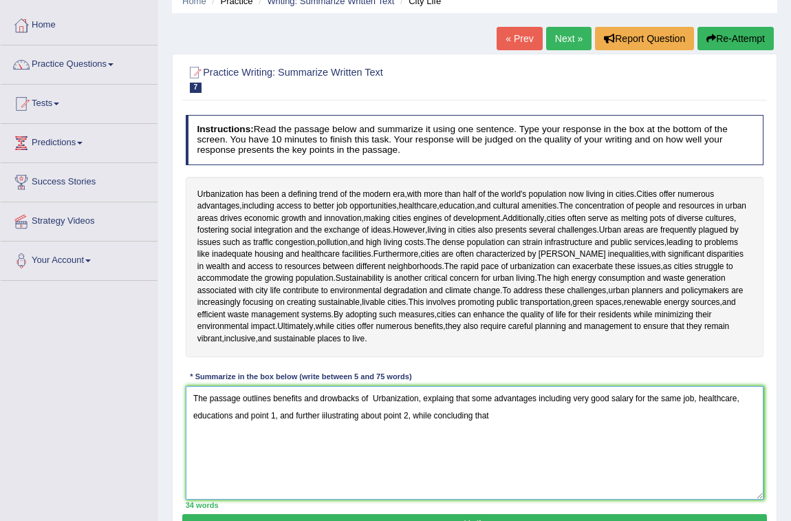
click at [232, 415] on textarea "The passage outlines benefits and drowbacks of Urbanization, explaing that some…" at bounding box center [475, 443] width 579 height 114
click at [269, 416] on textarea "The passage outlines benefits and drowbacks of Urbanization, explaing that some…" at bounding box center [475, 443] width 579 height 114
click at [253, 414] on textarea "The passage outlines benefits and drowbacks of Urbanization, explaing that some…" at bounding box center [475, 443] width 579 height 114
click at [411, 413] on textarea "The passage outlines benefits and drowbacks of Urbanization, explaing that some…" at bounding box center [475, 443] width 579 height 114
drag, startPoint x: 517, startPoint y: 231, endPoint x: 676, endPoint y: 235, distance: 159.0
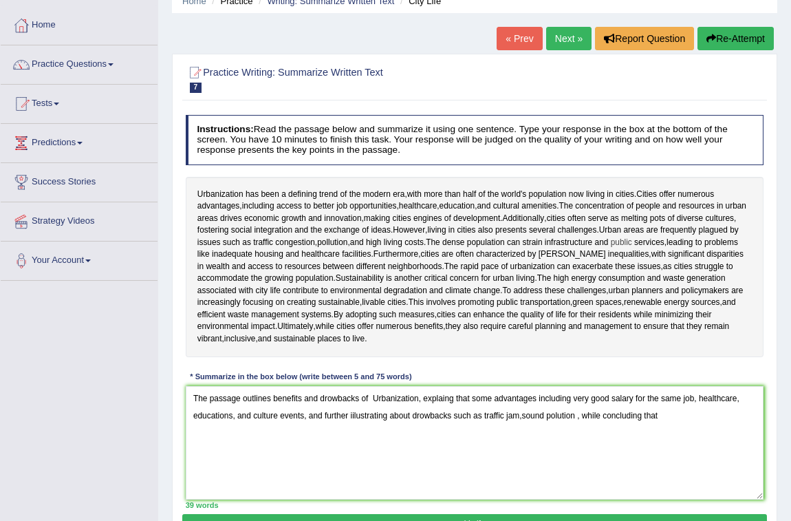
click at [676, 235] on div "Urbanization has been a defining trend of the modern era , with more than half …" at bounding box center [475, 267] width 579 height 180
drag, startPoint x: 557, startPoint y: 417, endPoint x: 668, endPoint y: 402, distance: 111.8
click at [557, 417] on textarea "The passage outlines benefits and drowbacks of Urbanization, explaing that some…" at bounding box center [475, 443] width 579 height 114
click at [578, 415] on textarea "The passage outlines benefits and drowbacks of Urbanization, explaing that some…" at bounding box center [475, 443] width 579 height 114
click at [730, 417] on textarea "The passage outlines benefits and drowbacks of Urbanization, explaing that some…" at bounding box center [475, 443] width 579 height 114
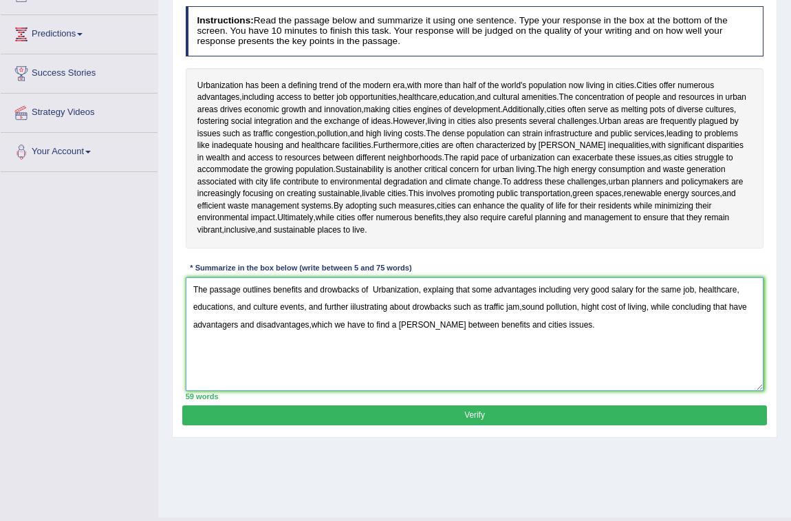
scroll to position [201, 0]
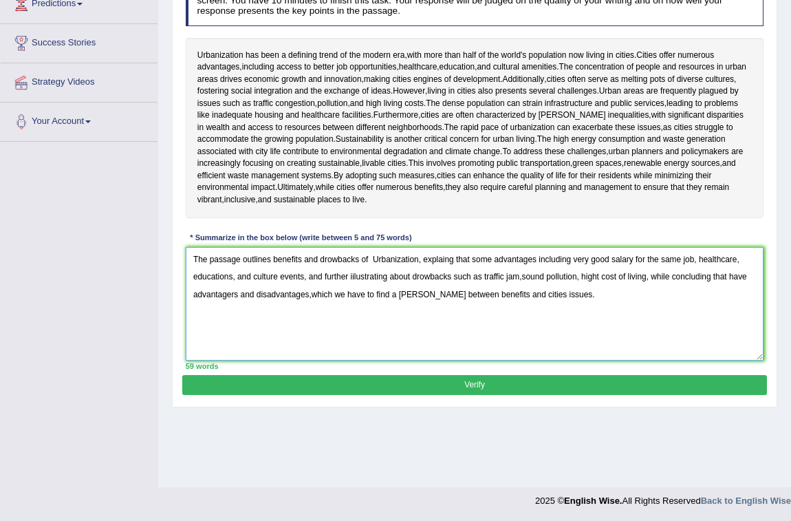
type textarea "The passage outlines benefits and drowbacks of Urbanization, explaing that some…"
click at [365, 378] on button "Verify" at bounding box center [474, 385] width 584 height 20
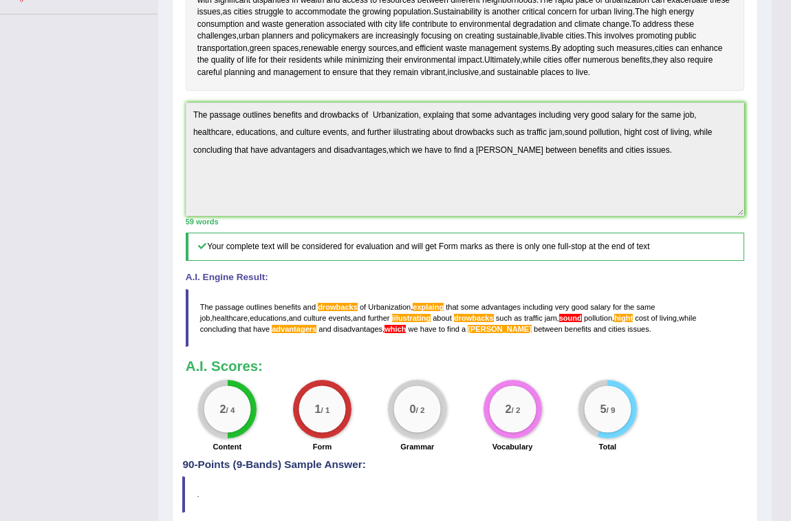
scroll to position [381, 0]
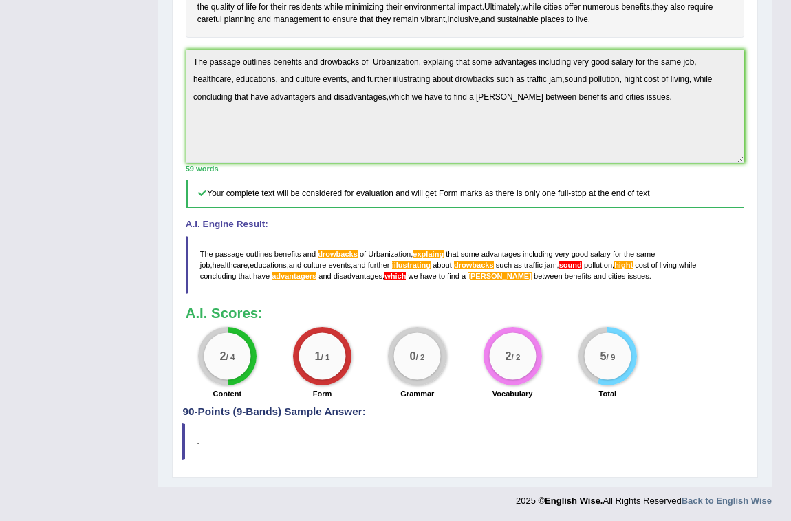
click at [517, 257] on blockquote "The passage outlines benefits and drowbacks of Urbanization , explaing that som…" at bounding box center [465, 265] width 559 height 58
click at [627, 277] on span "issues" at bounding box center [637, 276] width 21 height 8
click at [559, 263] on span "sound" at bounding box center [570, 265] width 23 height 8
click at [392, 264] on span "iilustrating" at bounding box center [411, 265] width 39 height 8
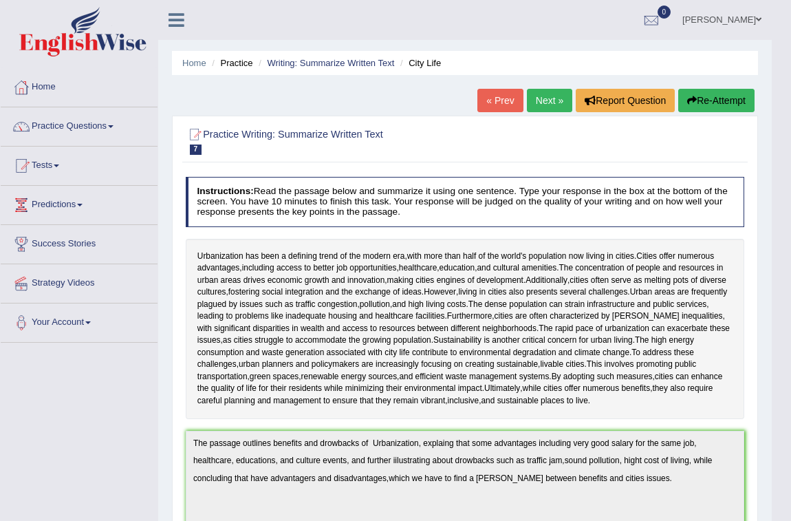
scroll to position [0, 0]
click at [532, 97] on link "Next »" at bounding box center [549, 100] width 45 height 23
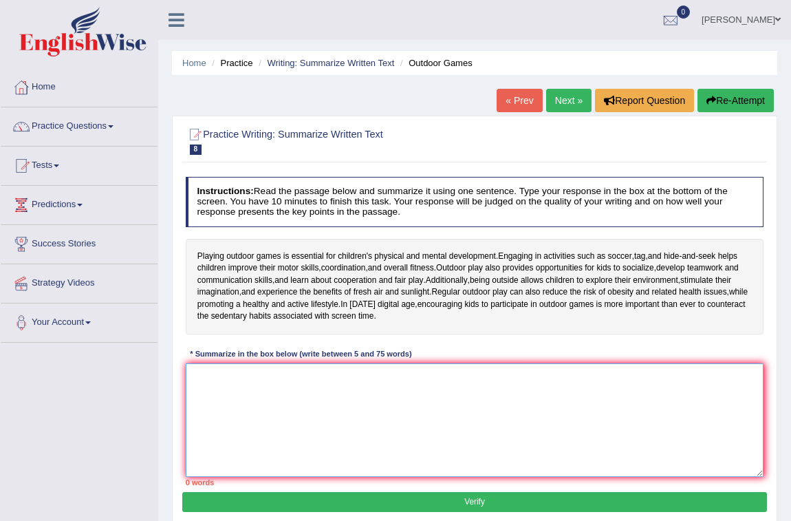
click at [250, 380] on textarea at bounding box center [475, 420] width 579 height 114
type textarea "T"
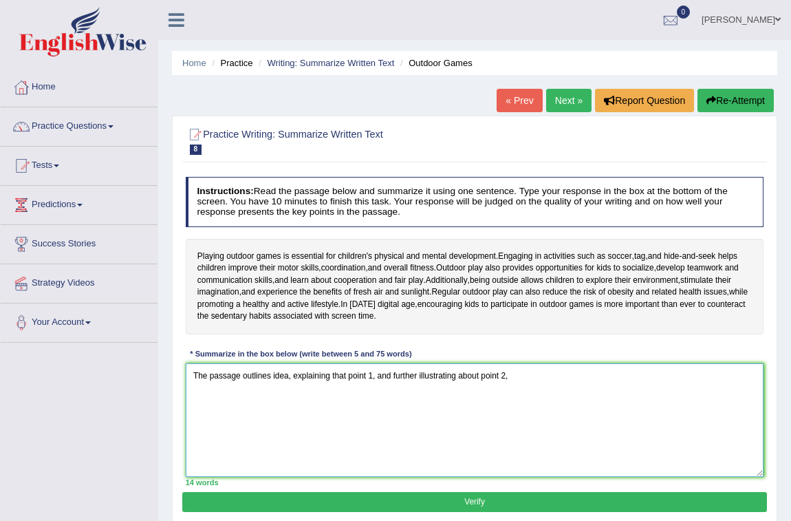
type textarea "The passage outlines idea, explaining that point 1, and further illustrating ab…"
click at [719, 24] on link "Denis Bondarenko" at bounding box center [741, 18] width 100 height 36
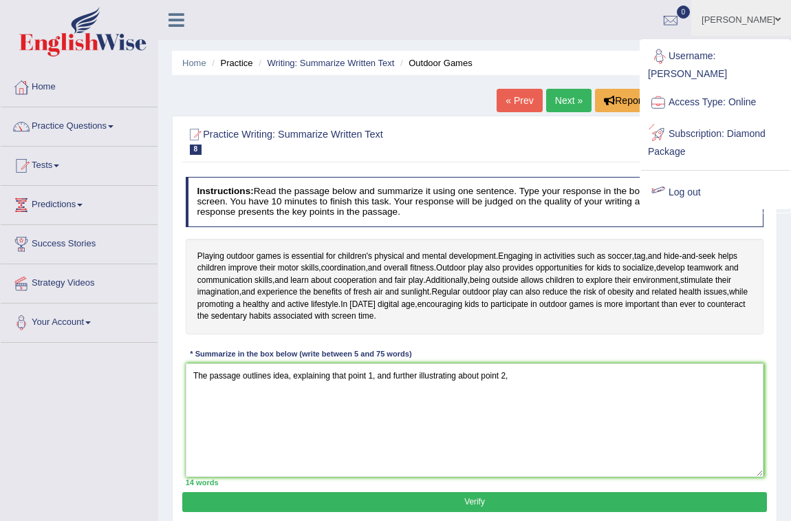
click at [687, 177] on link "Log out" at bounding box center [715, 193] width 149 height 32
